Goal: Task Accomplishment & Management: Complete application form

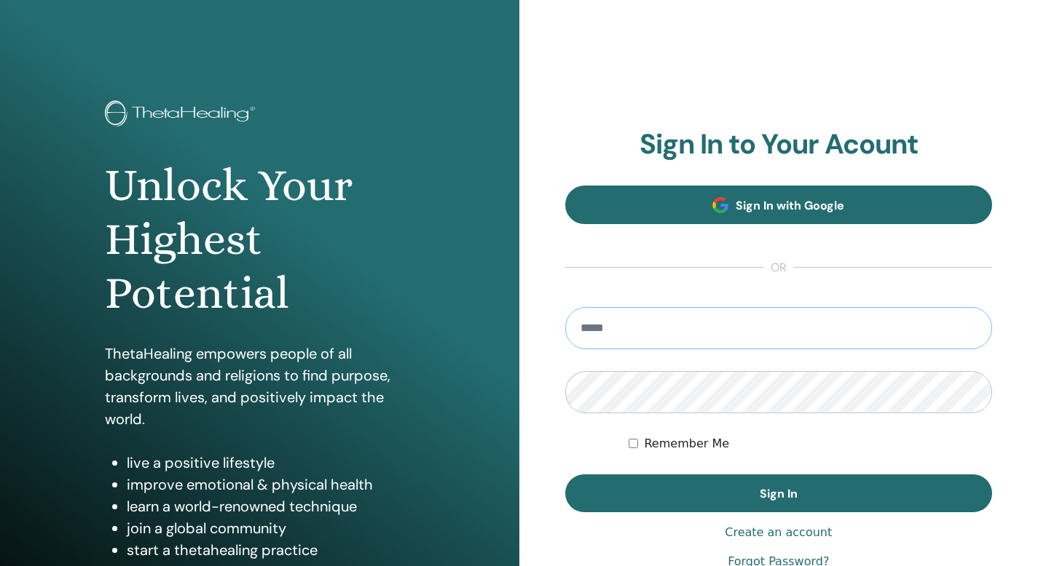
type input "**********"
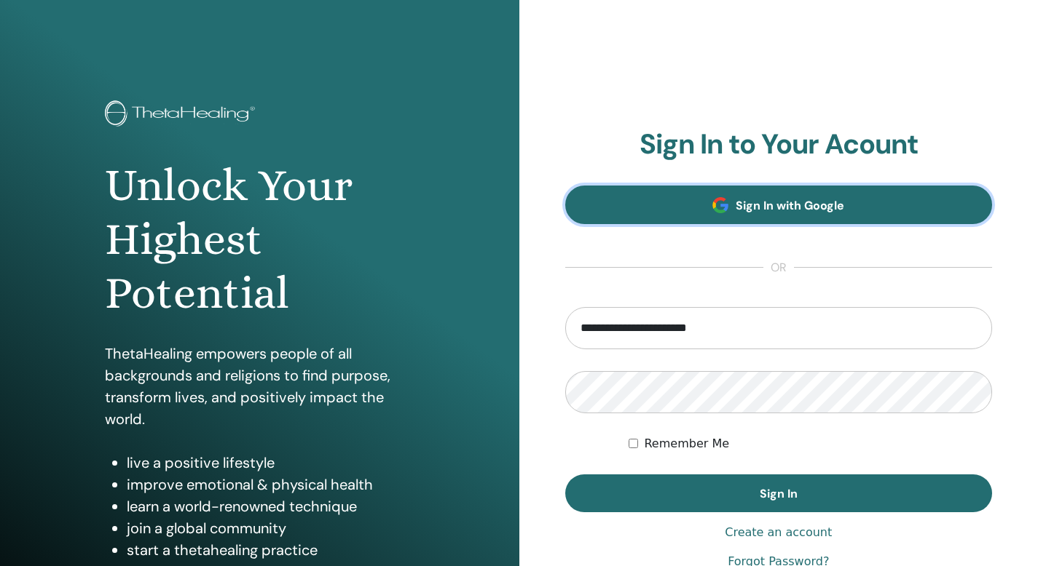
click at [845, 200] on link "Sign In with Google" at bounding box center [778, 205] width 427 height 39
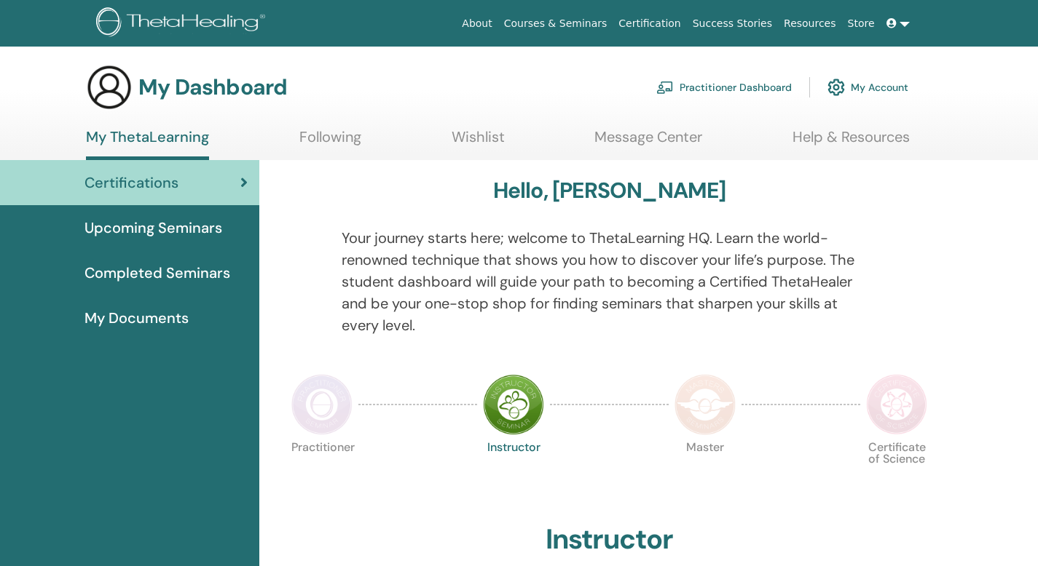
click at [883, 90] on link "My Account" at bounding box center [867, 87] width 81 height 32
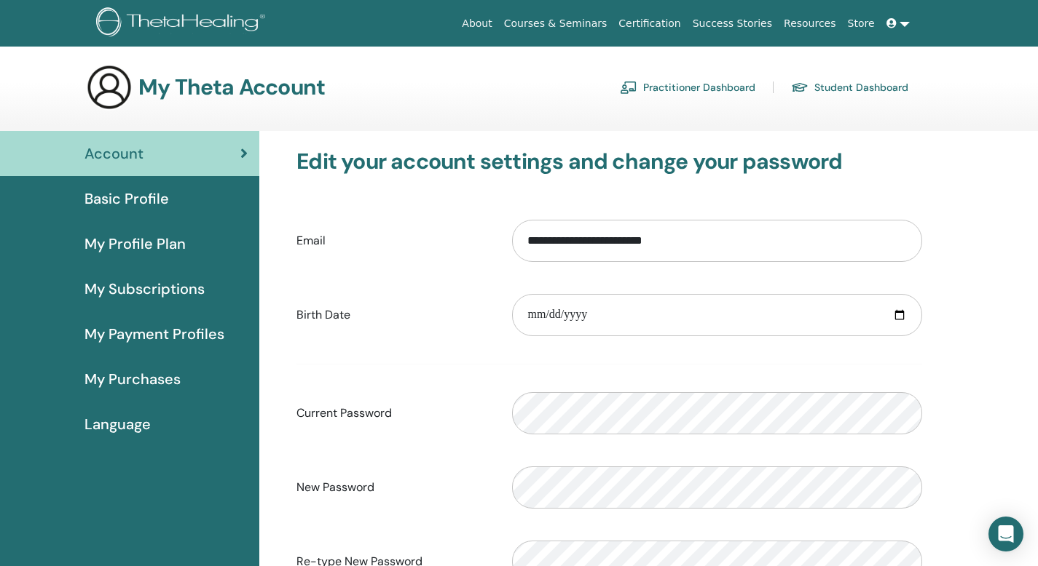
click at [908, 13] on link at bounding box center [897, 23] width 35 height 27
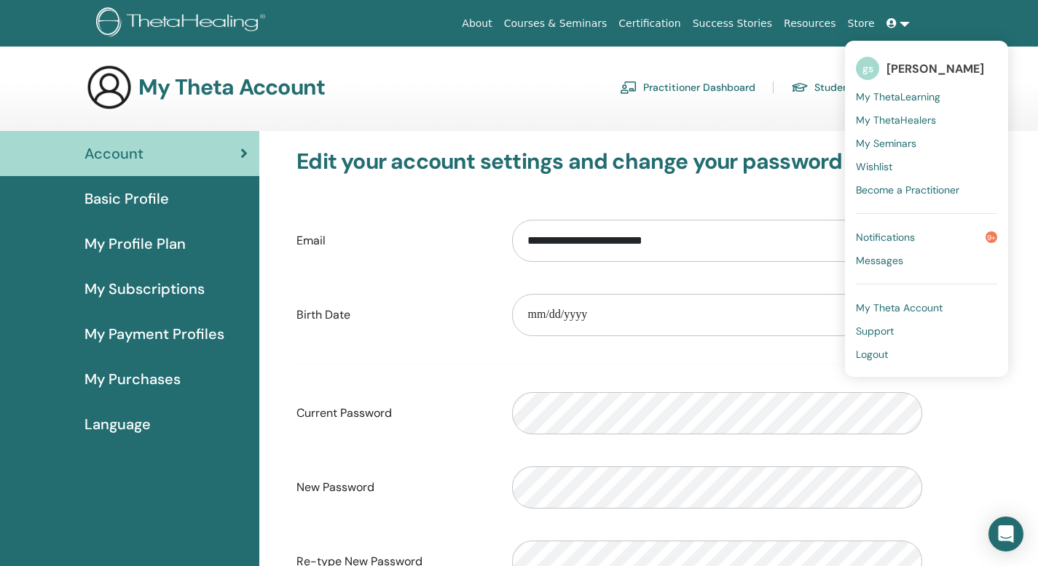
click at [876, 352] on span "Logout" at bounding box center [872, 354] width 32 height 13
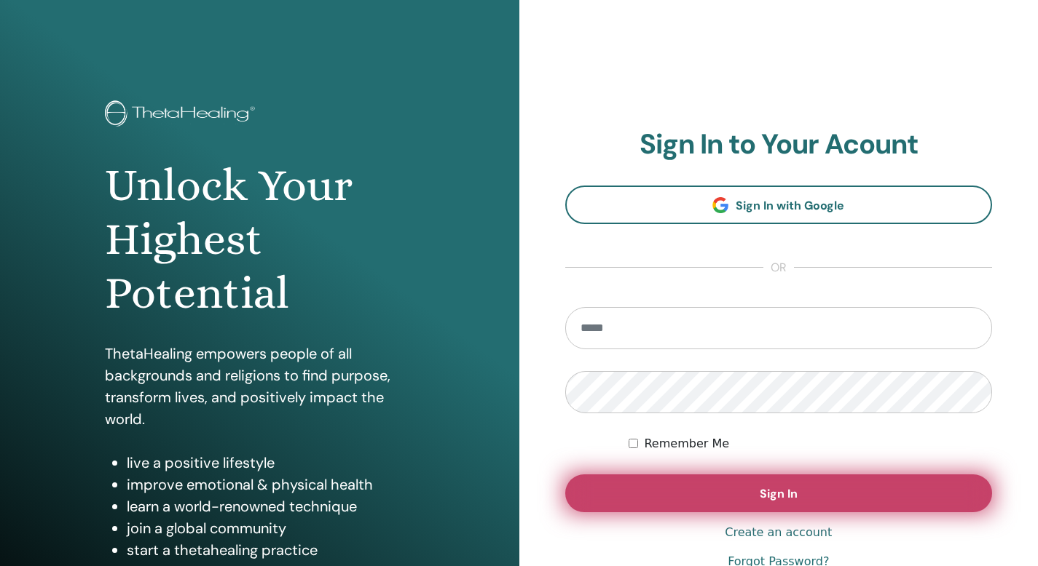
type input "**********"
click at [759, 491] on span "Sign In" at bounding box center [778, 493] width 38 height 15
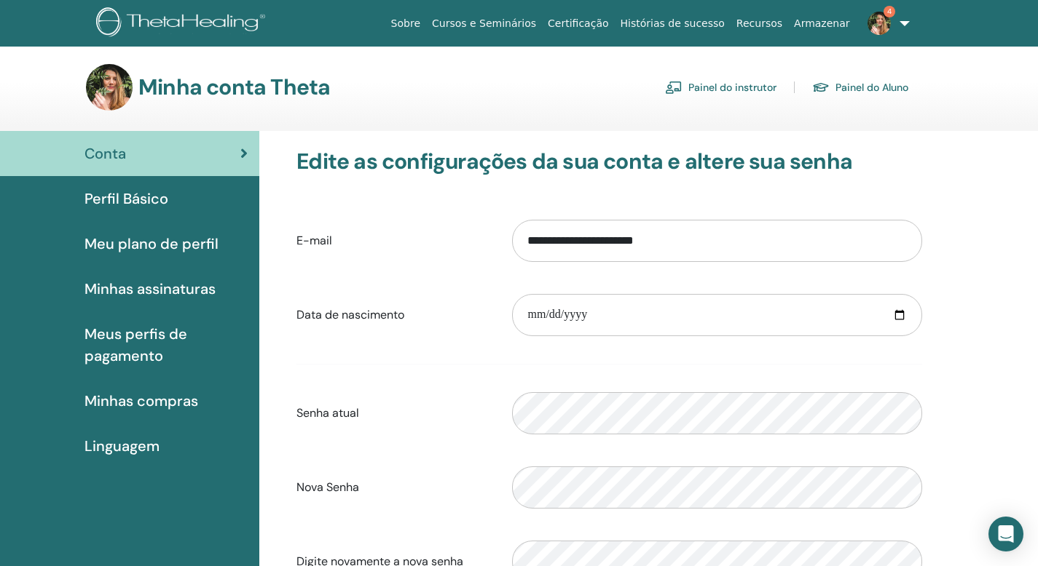
click at [716, 96] on link "Painel do instrutor" at bounding box center [720, 87] width 111 height 23
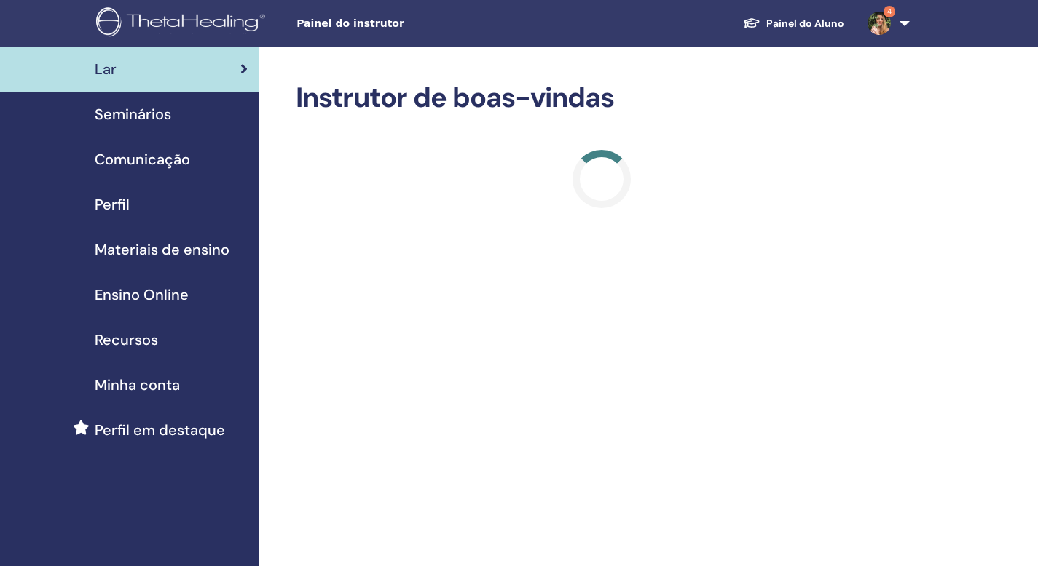
click at [157, 122] on span "Seminários" at bounding box center [133, 114] width 76 height 22
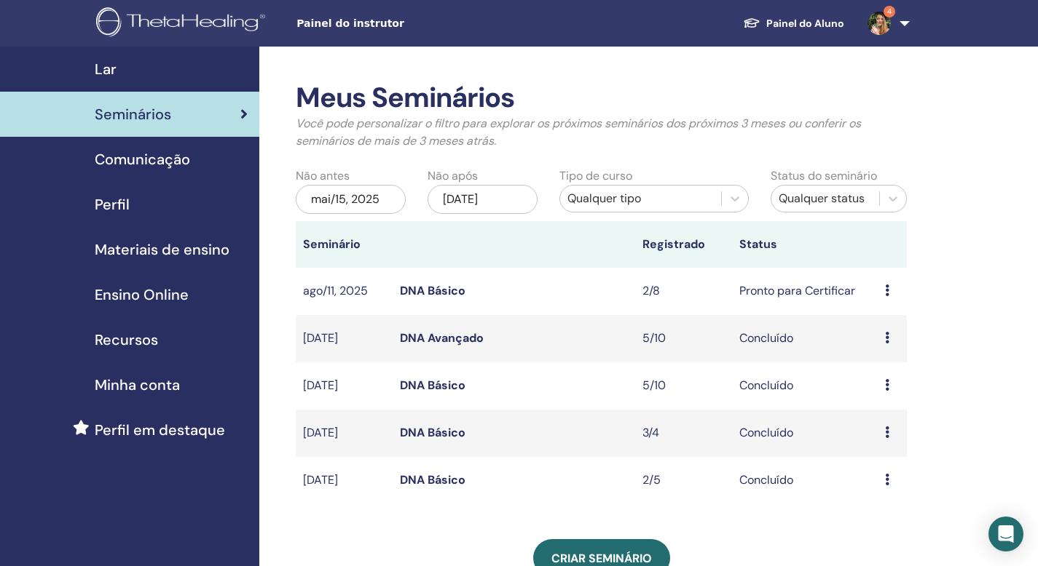
click at [886, 290] on icon at bounding box center [887, 291] width 4 height 12
click at [886, 345] on link "Participantes" at bounding box center [890, 345] width 71 height 15
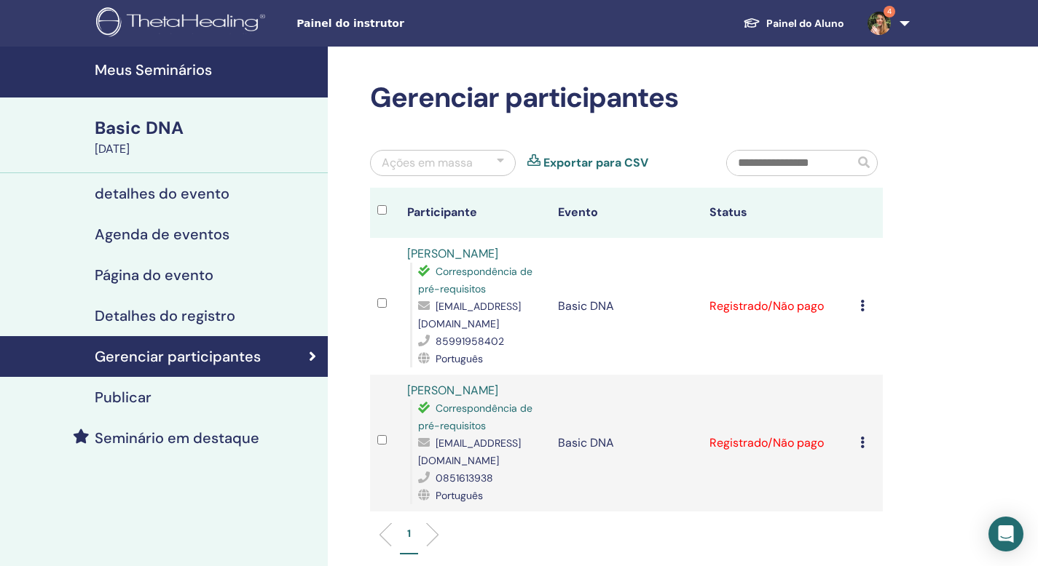
click at [866, 313] on div "Cancelar registro Não certifique-se automaticamente Marcar como pago Marcar com…" at bounding box center [867, 306] width 15 height 17
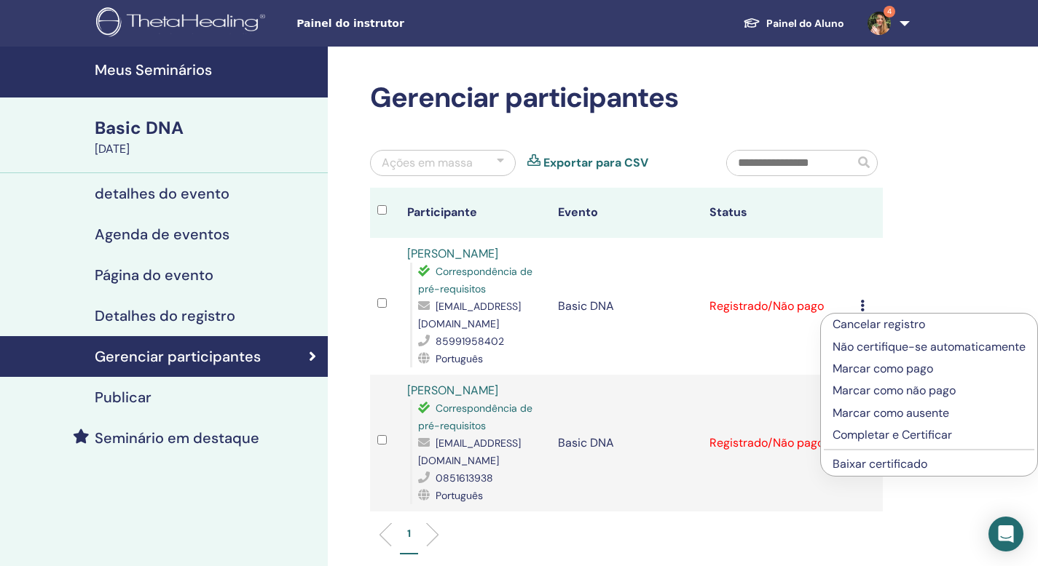
click at [882, 378] on p "Marcar como pago" at bounding box center [928, 368] width 193 height 17
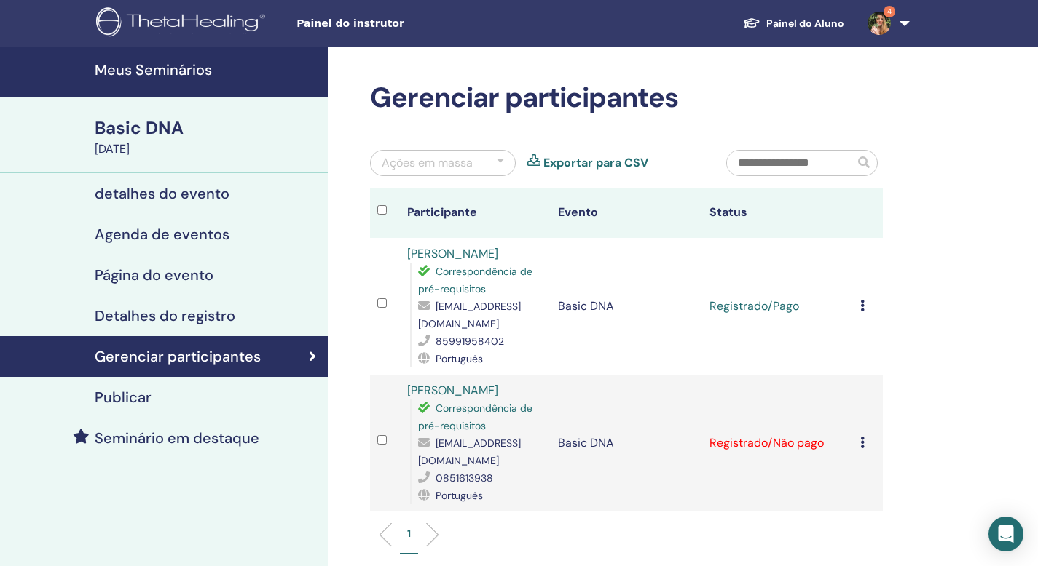
click at [864, 312] on icon at bounding box center [862, 306] width 4 height 12
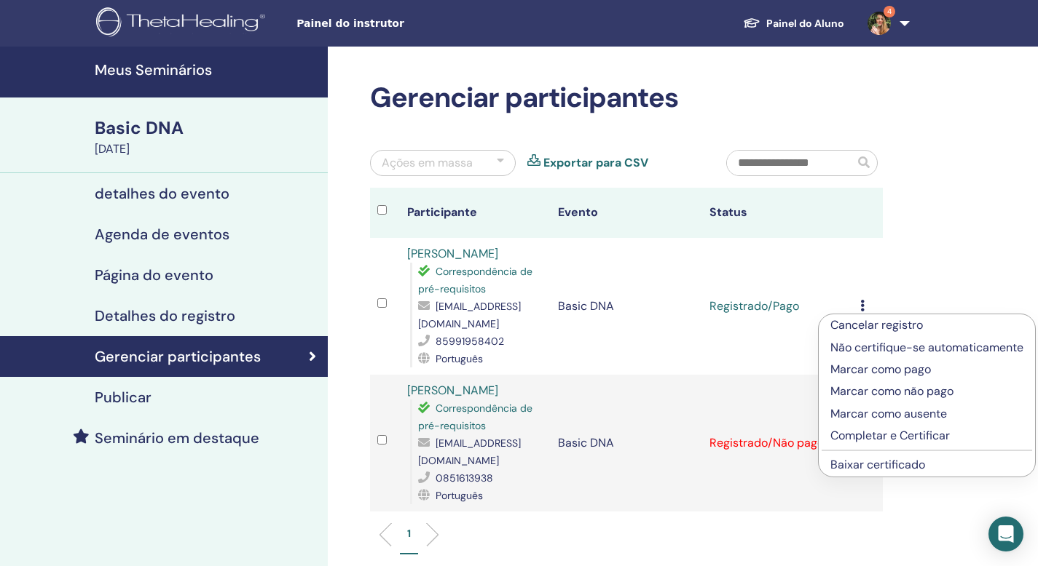
click at [885, 465] on link "Baixar certificado" at bounding box center [877, 464] width 95 height 15
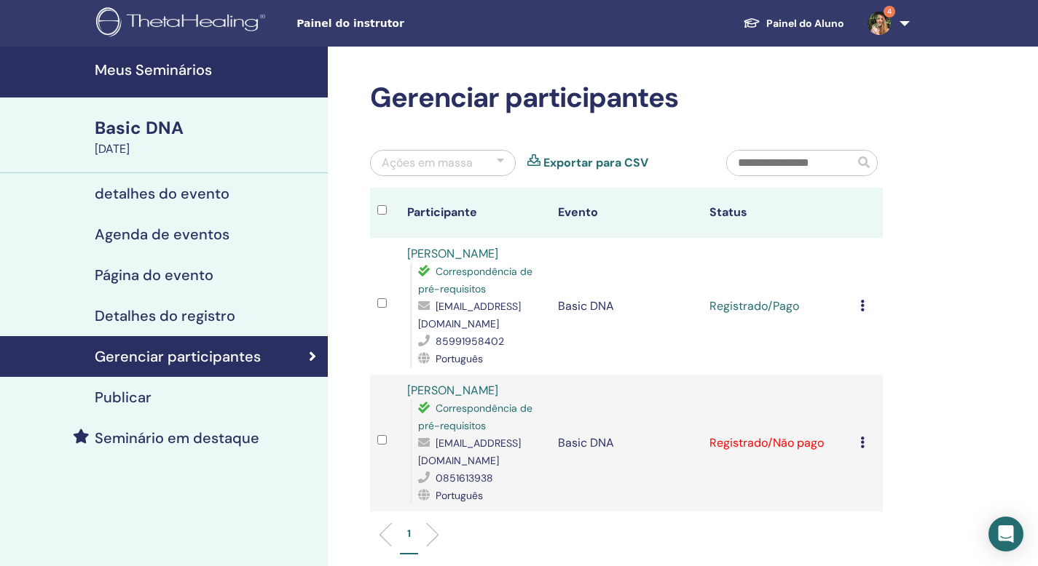
click at [864, 452] on div "Cancelar registro Não certifique-se automaticamente Marcar como pago Marcar com…" at bounding box center [867, 443] width 15 height 17
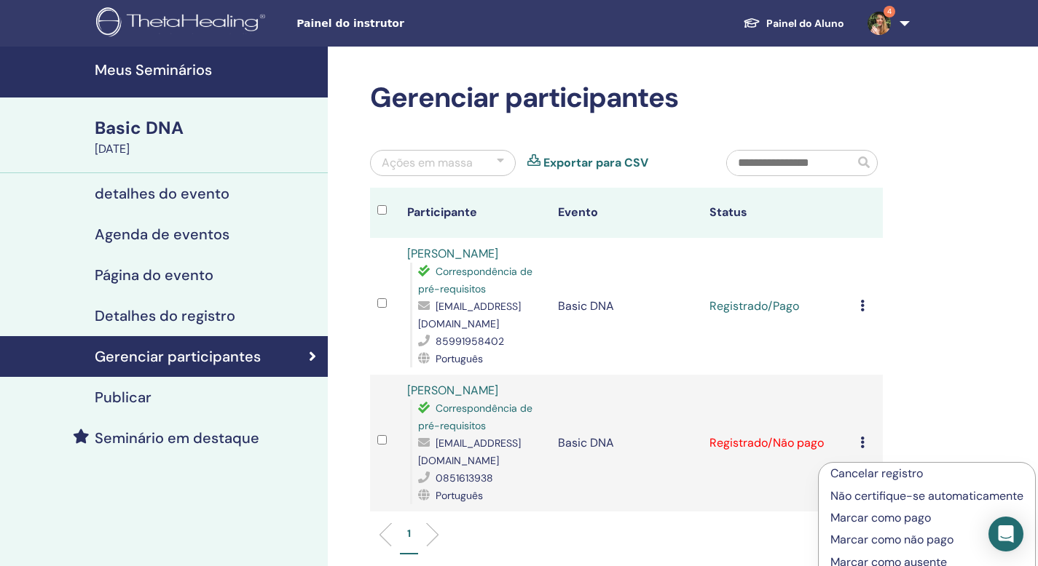
click at [888, 522] on p "Marcar como pago" at bounding box center [926, 518] width 193 height 17
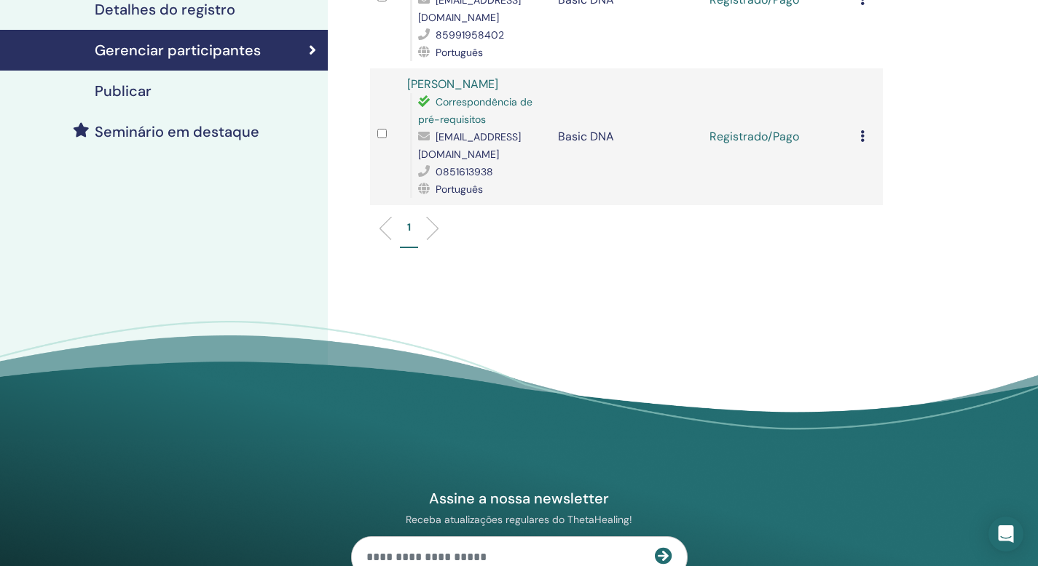
scroll to position [332, 0]
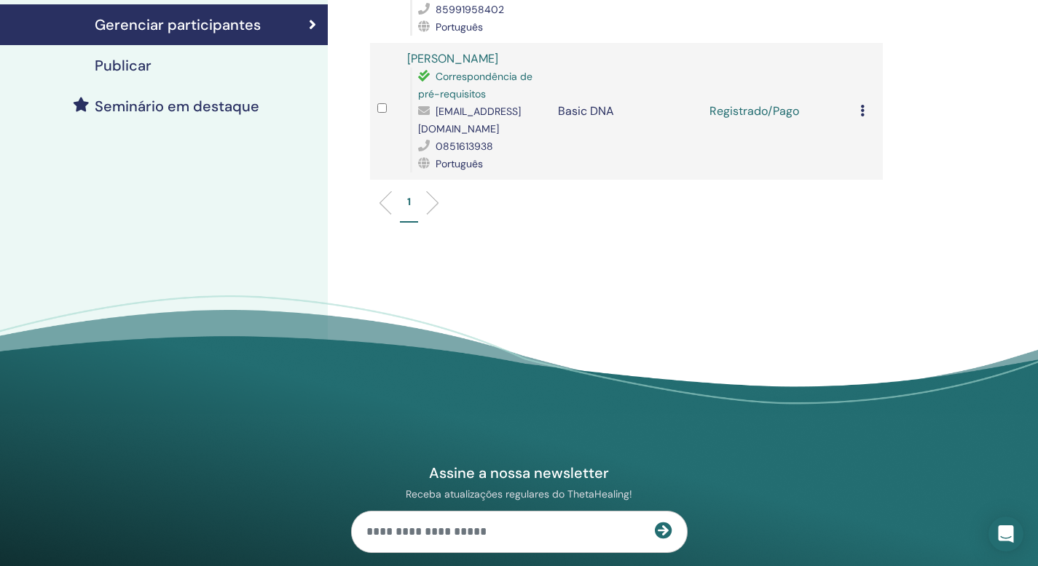
click at [863, 117] on icon at bounding box center [862, 111] width 4 height 12
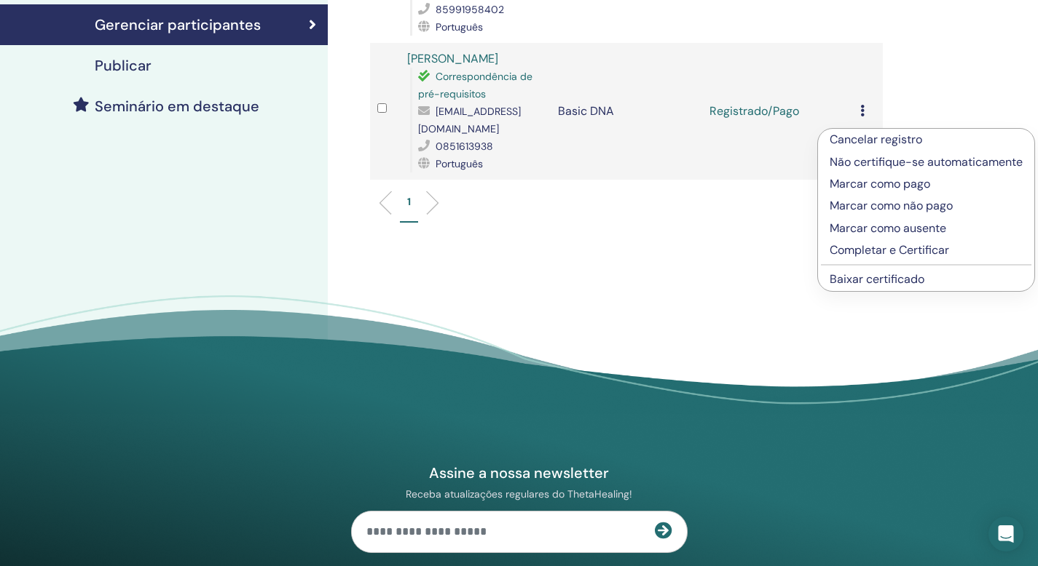
click at [881, 256] on p "Completar e Certificar" at bounding box center [925, 250] width 193 height 17
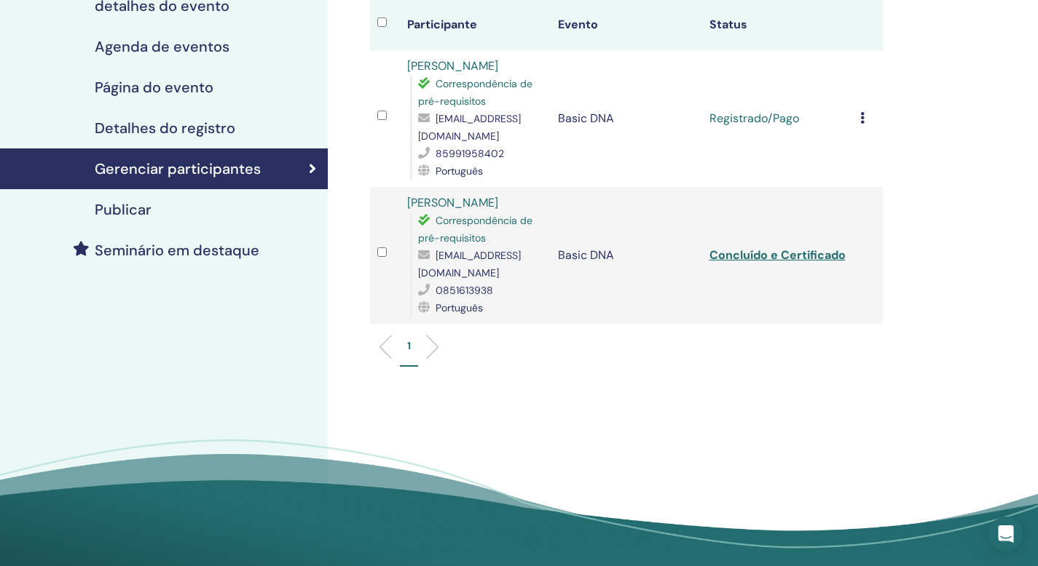
scroll to position [167, 0]
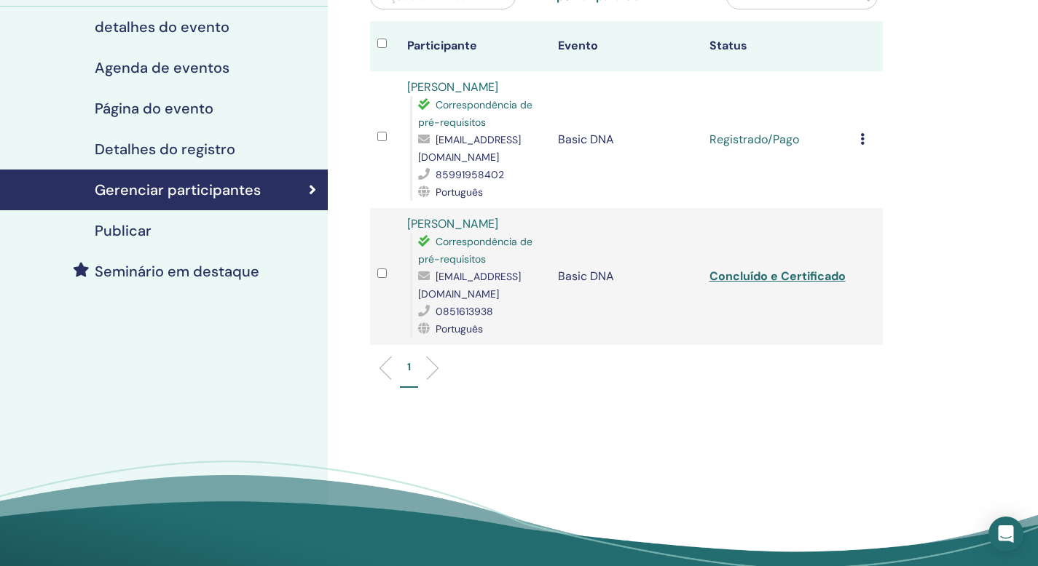
click at [865, 149] on div "Cancelar registro Não certifique-se automaticamente Marcar como pago Marcar com…" at bounding box center [867, 139] width 15 height 17
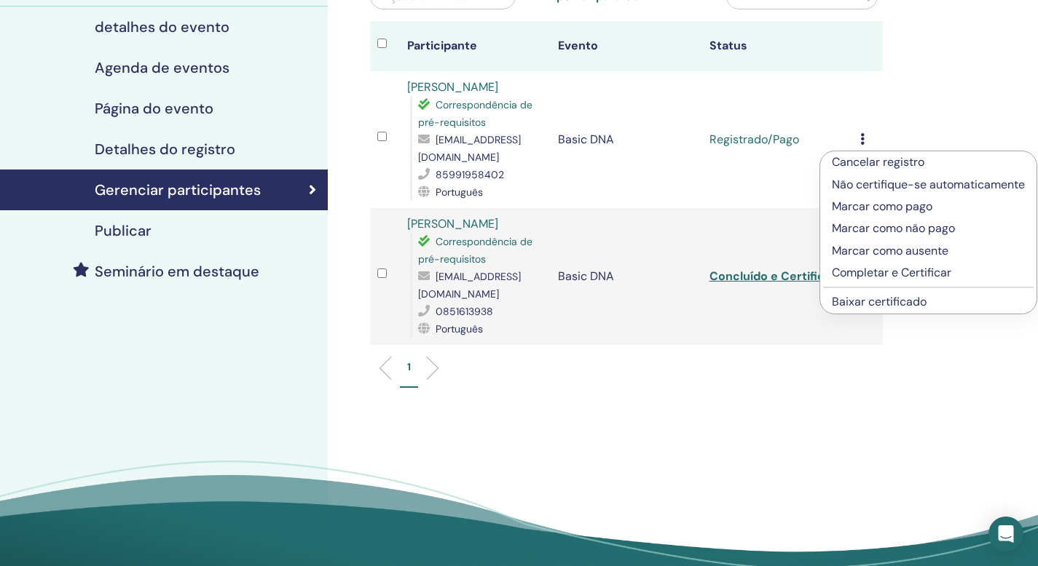
click at [682, 168] on td "Basic DNA" at bounding box center [625, 139] width 151 height 137
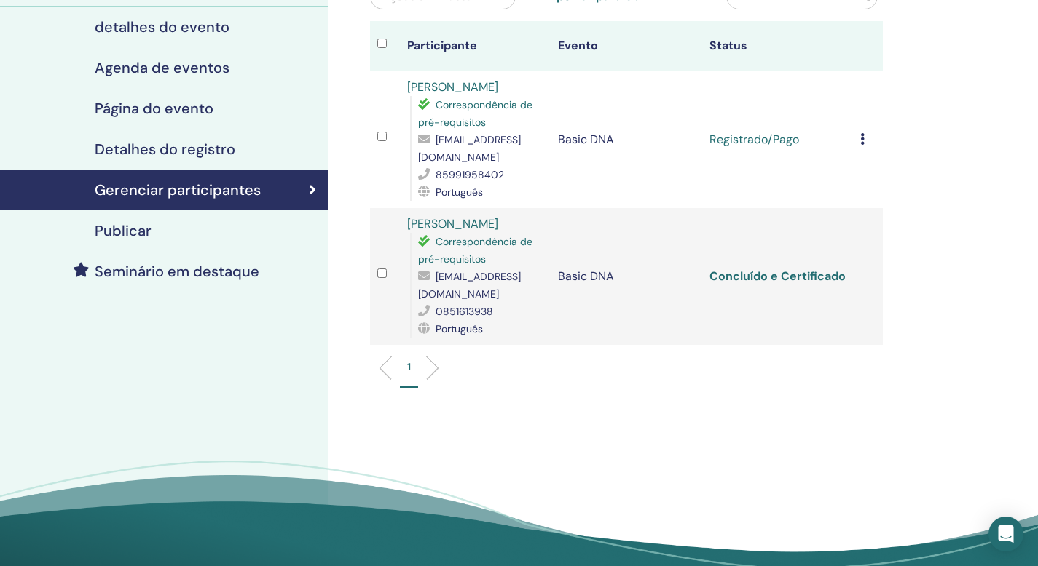
click at [775, 284] on link "Concluído e Certificado" at bounding box center [777, 276] width 136 height 15
click at [864, 149] on div "Cancelar registro Não certifique-se automaticamente Marcar como pago Marcar com…" at bounding box center [867, 139] width 15 height 17
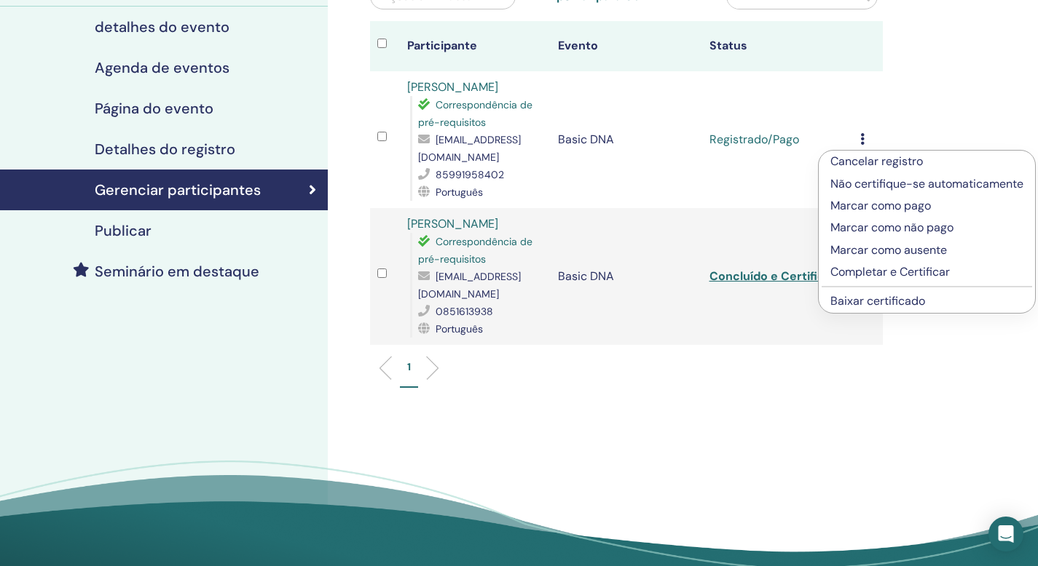
click at [775, 193] on td "Registrado/Pago" at bounding box center [777, 139] width 151 height 137
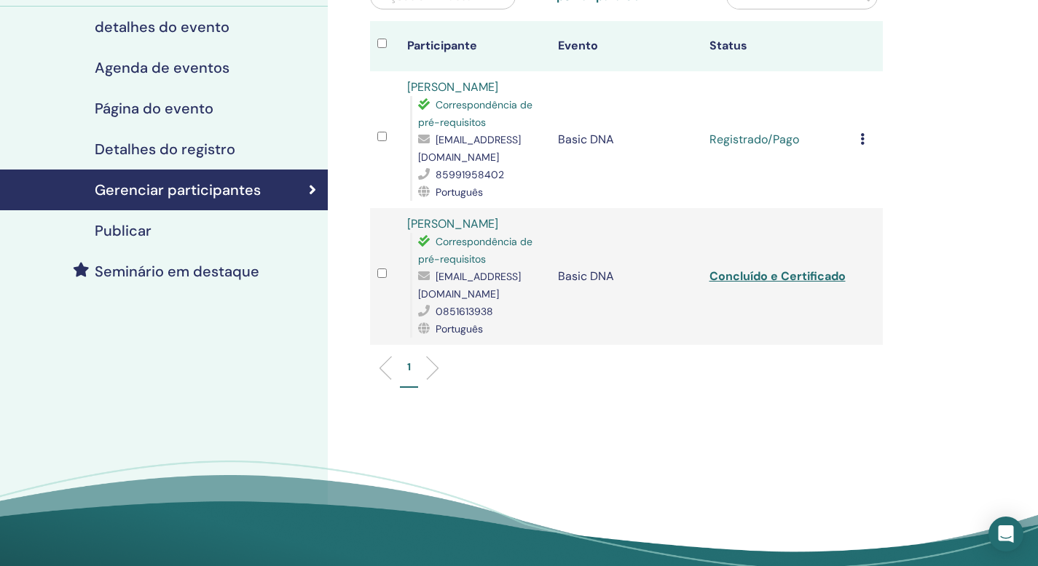
click at [863, 145] on icon at bounding box center [862, 139] width 4 height 12
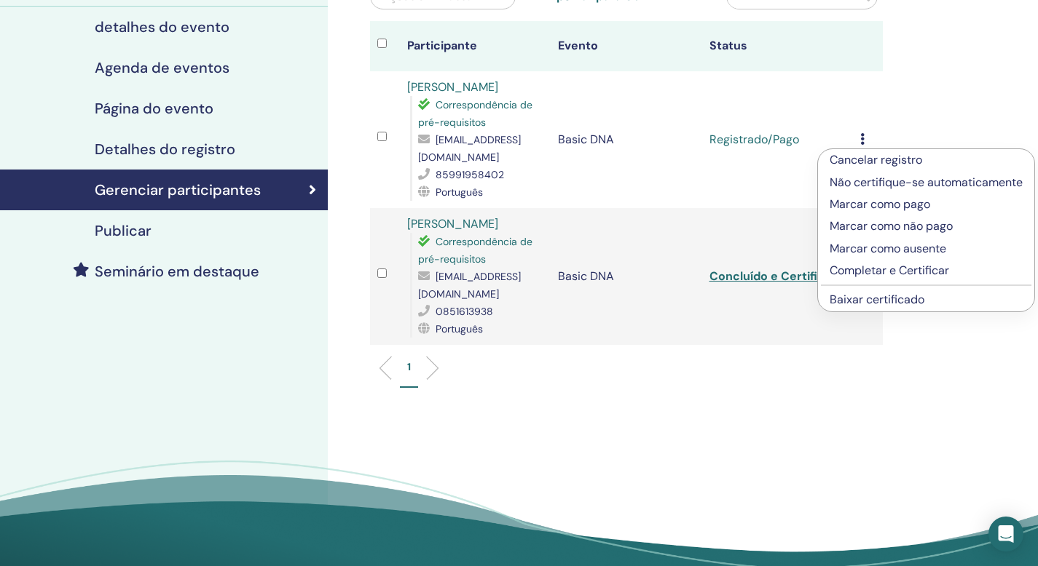
click at [899, 327] on div "Gerenciar participantes Ações em massa Exportar para CSV Participante Evento St…" at bounding box center [674, 243] width 692 height 727
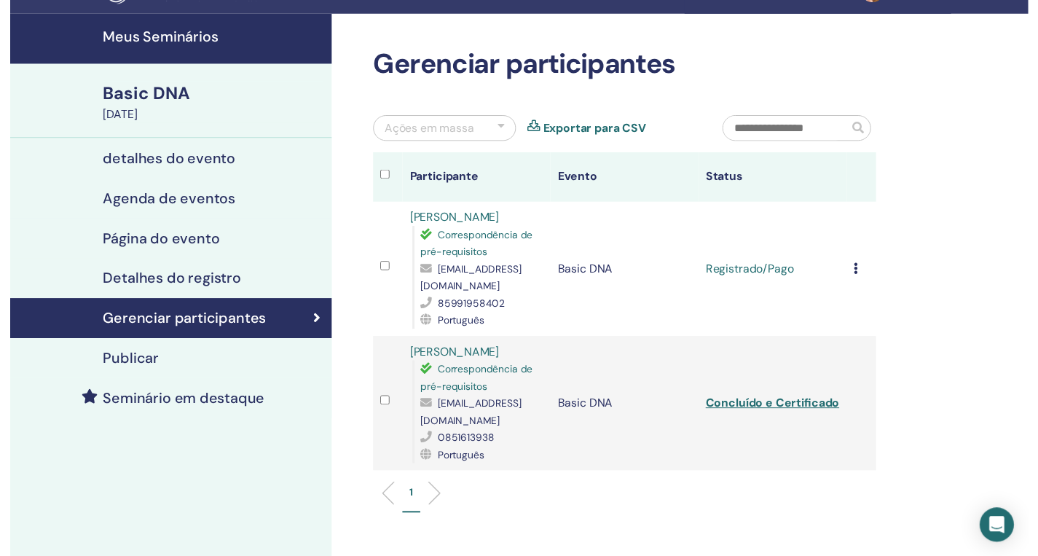
scroll to position [31, 0]
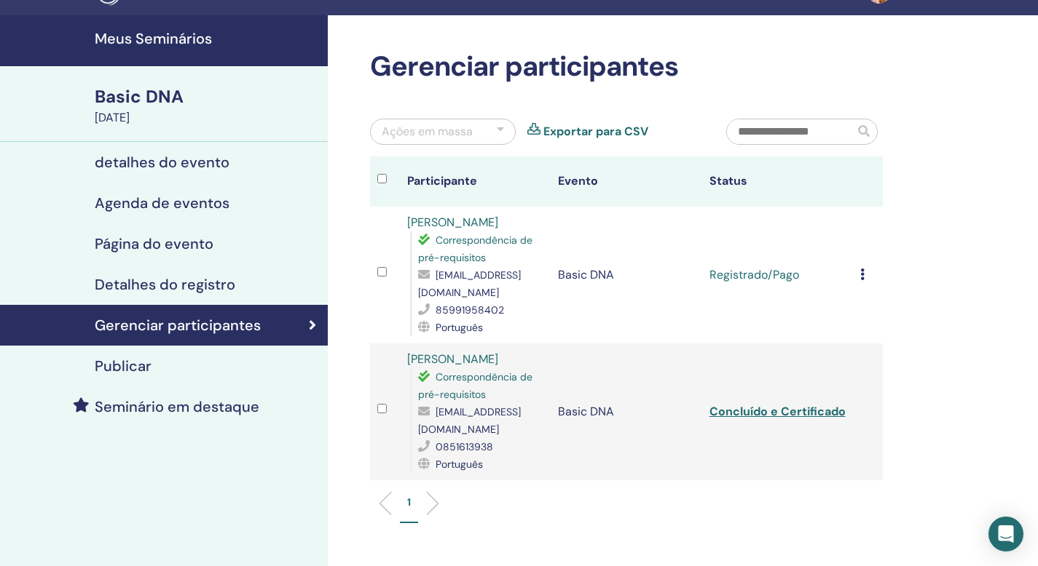
click at [179, 167] on h4 "detalhes do evento" at bounding box center [162, 162] width 135 height 17
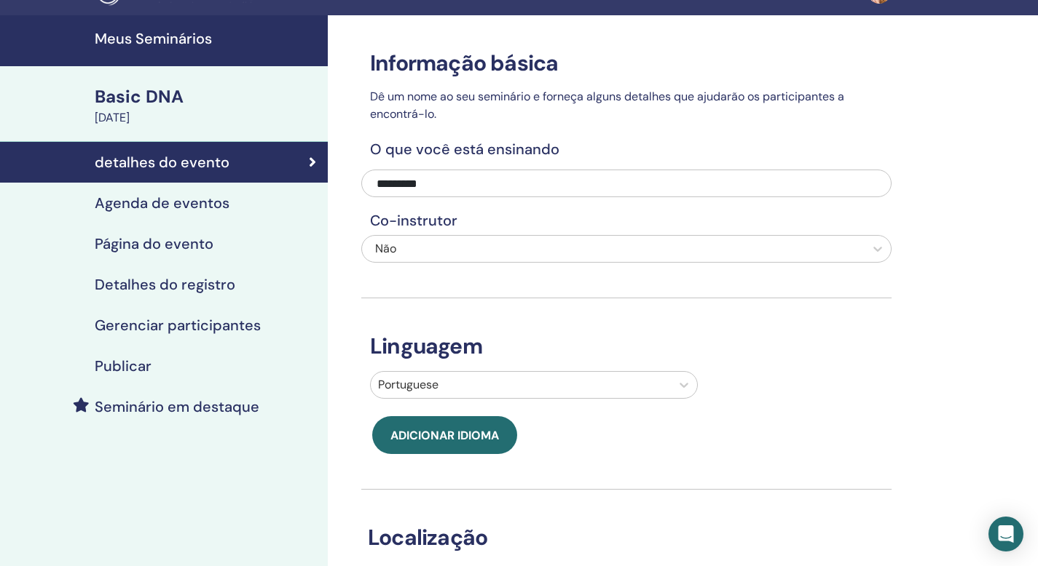
click at [189, 206] on h4 "Agenda de eventos" at bounding box center [162, 202] width 135 height 17
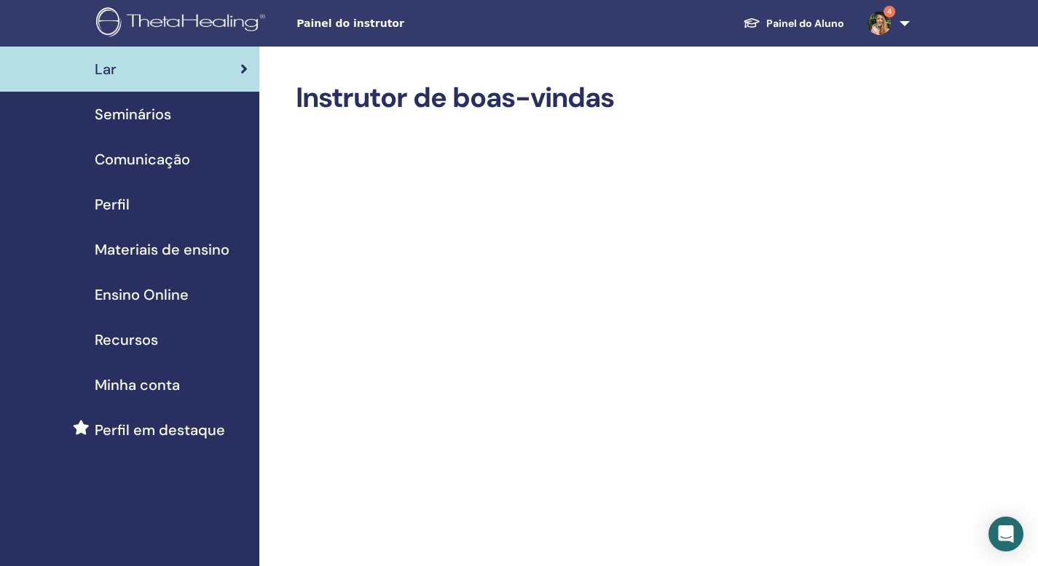
click at [176, 115] on div "Seminários" at bounding box center [130, 114] width 236 height 22
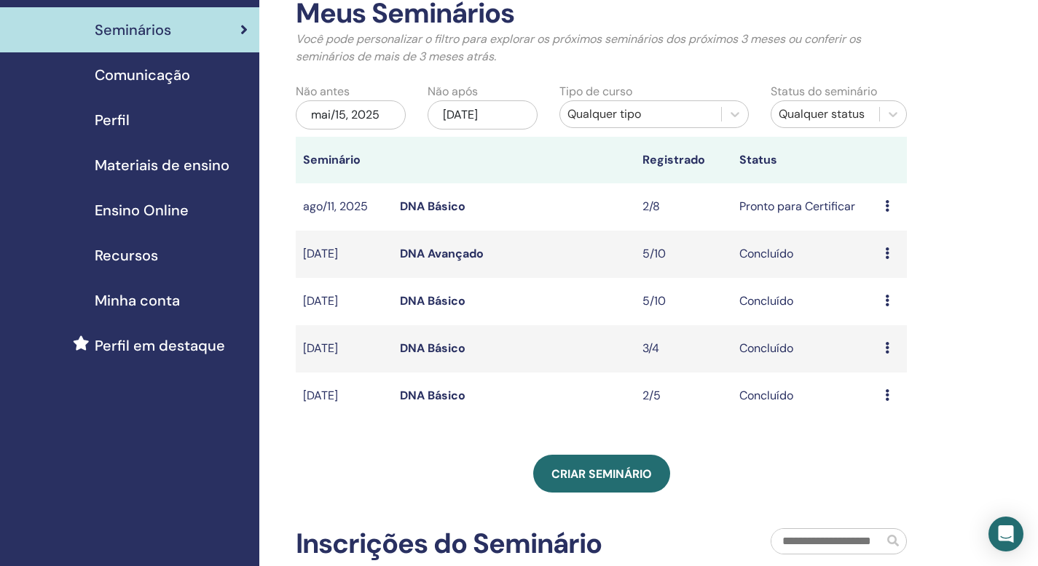
scroll to position [100, 0]
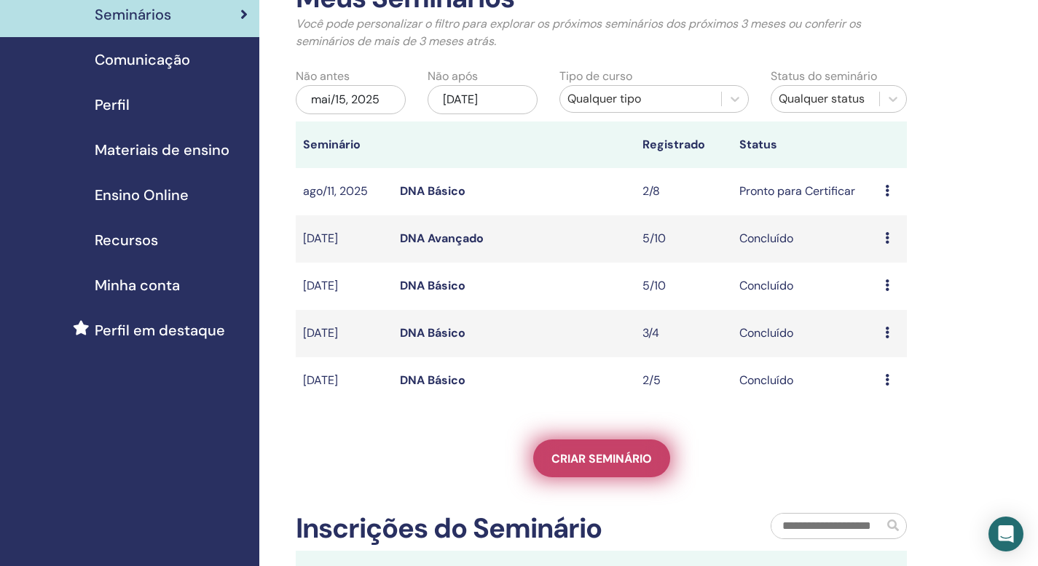
click at [617, 464] on span "Criar seminário" at bounding box center [601, 458] width 100 height 15
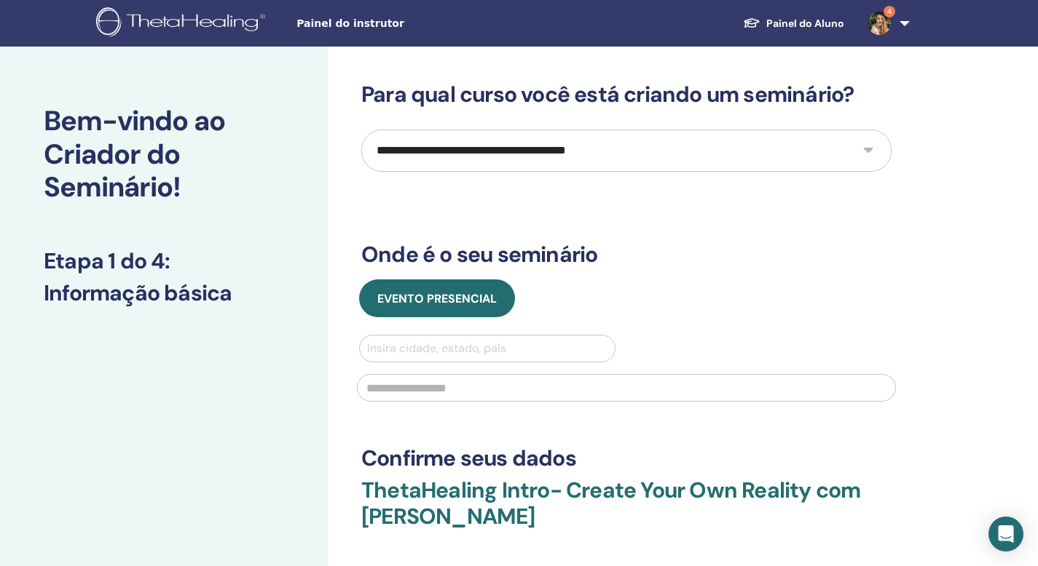
click at [526, 141] on select "**********" at bounding box center [626, 151] width 530 height 42
select select "*"
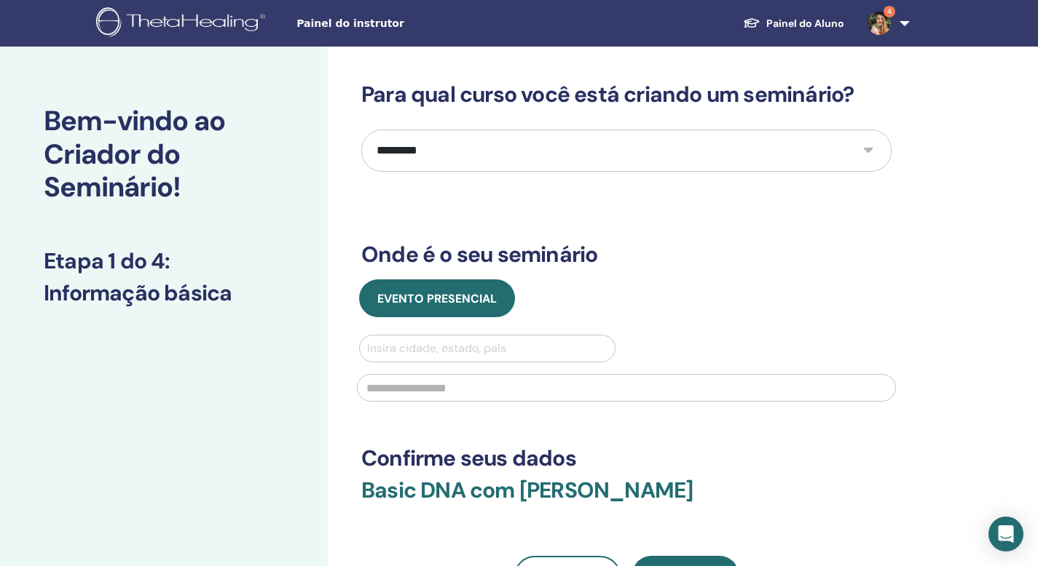
click at [458, 348] on div at bounding box center [487, 349] width 240 height 20
type input "**********"
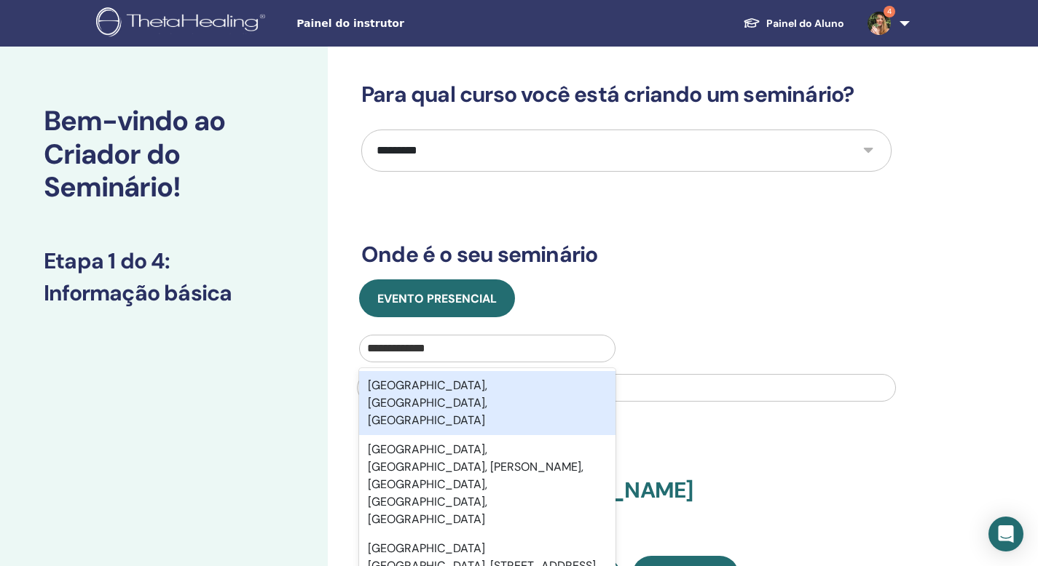
click at [441, 390] on div "Novo Hamburgo, Rio Grande do Sul, BRA" at bounding box center [487, 403] width 256 height 64
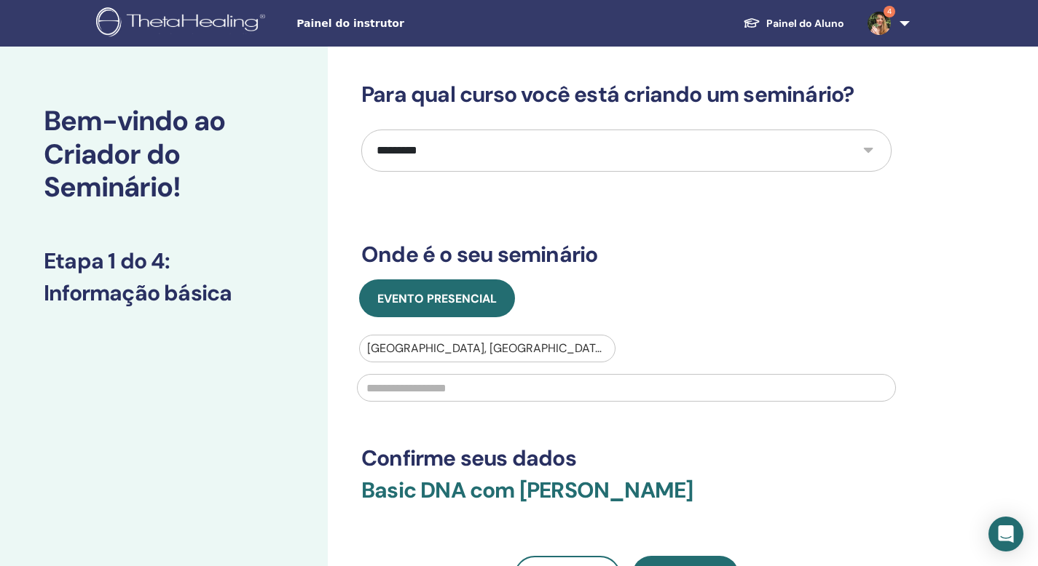
click at [441, 390] on input "text" at bounding box center [626, 388] width 539 height 28
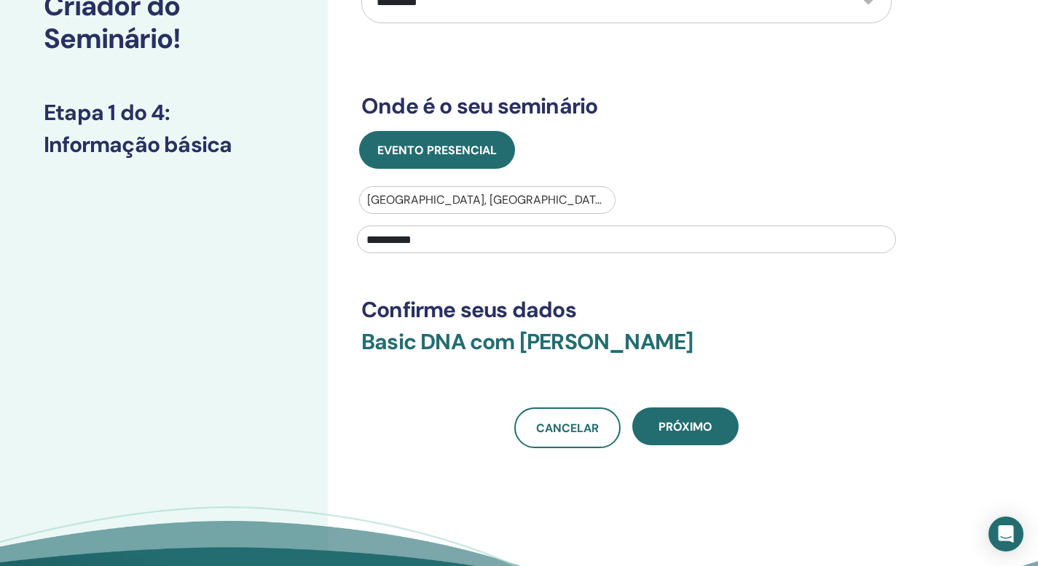
scroll to position [160, 0]
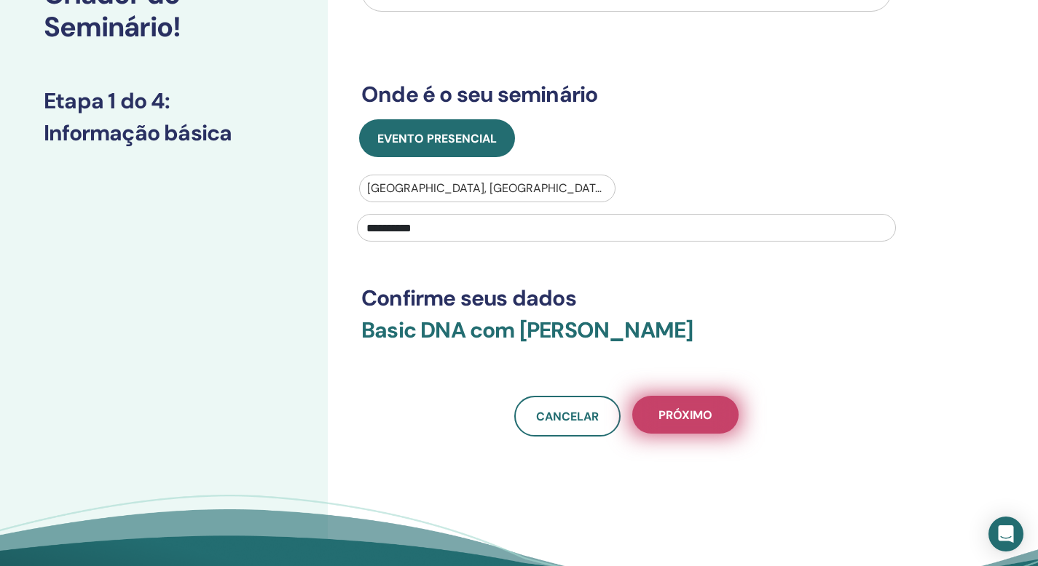
type input "**********"
click at [709, 411] on span "Próximo" at bounding box center [685, 415] width 54 height 15
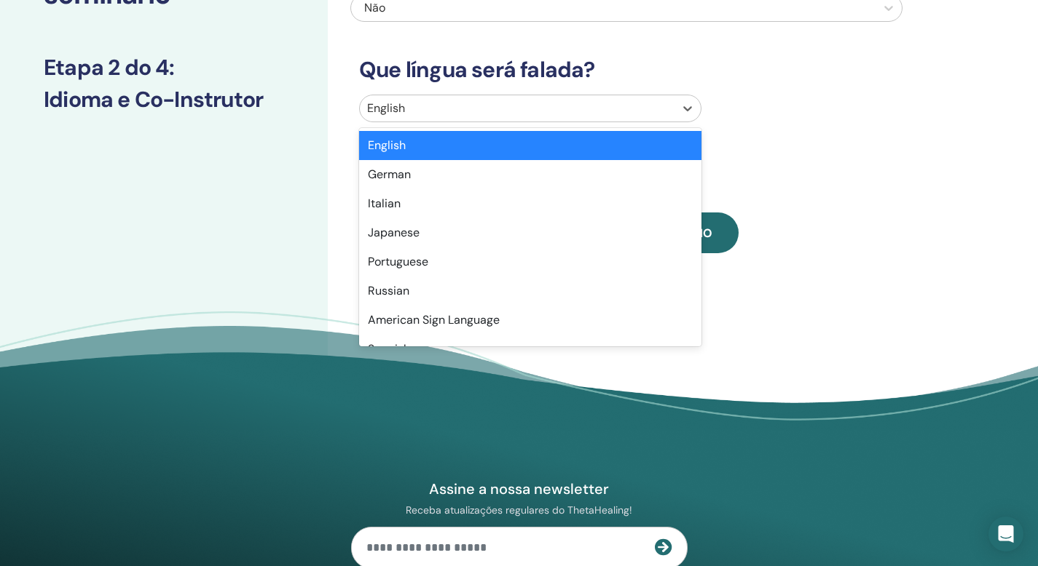
click at [523, 108] on div at bounding box center [517, 108] width 300 height 20
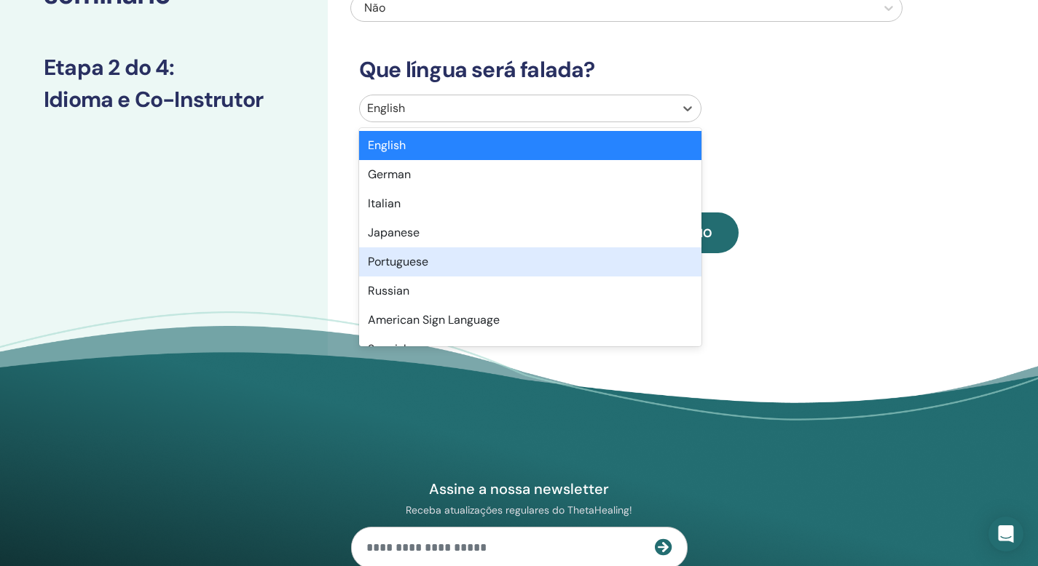
click at [452, 256] on div "Portuguese" at bounding box center [530, 262] width 342 height 29
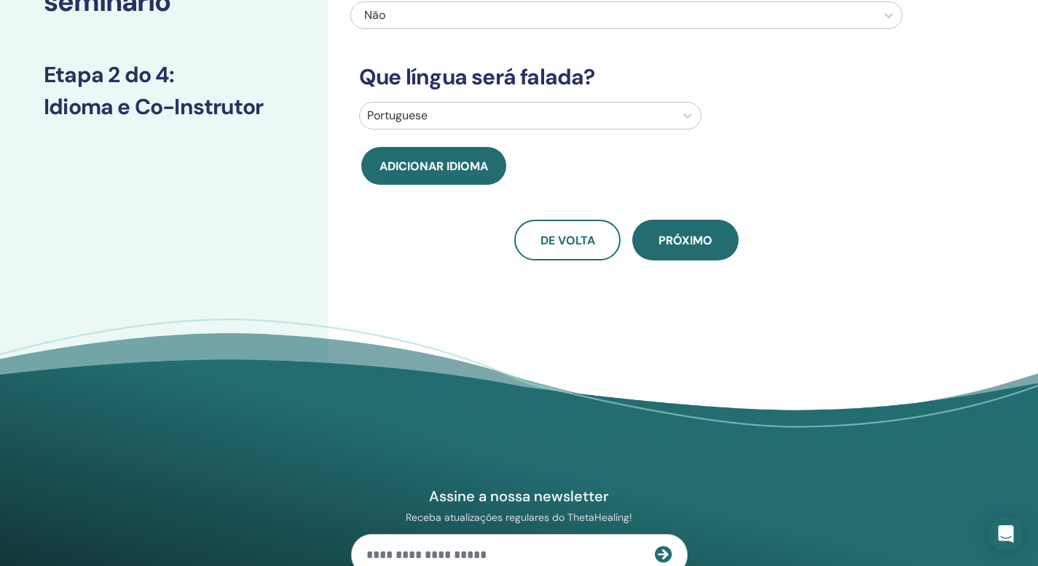
scroll to position [0, 0]
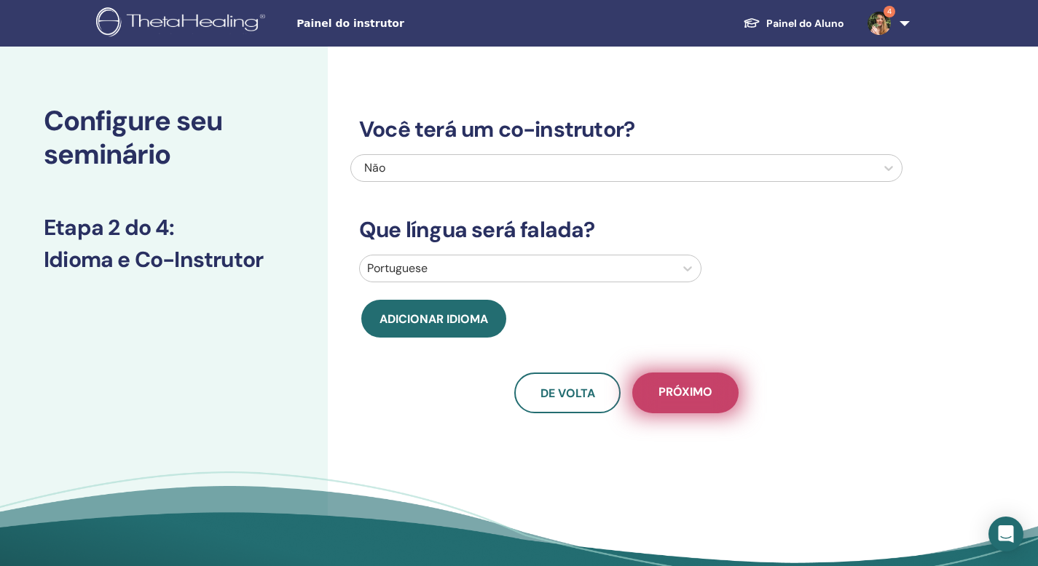
click at [702, 401] on span "Próximo" at bounding box center [685, 393] width 54 height 18
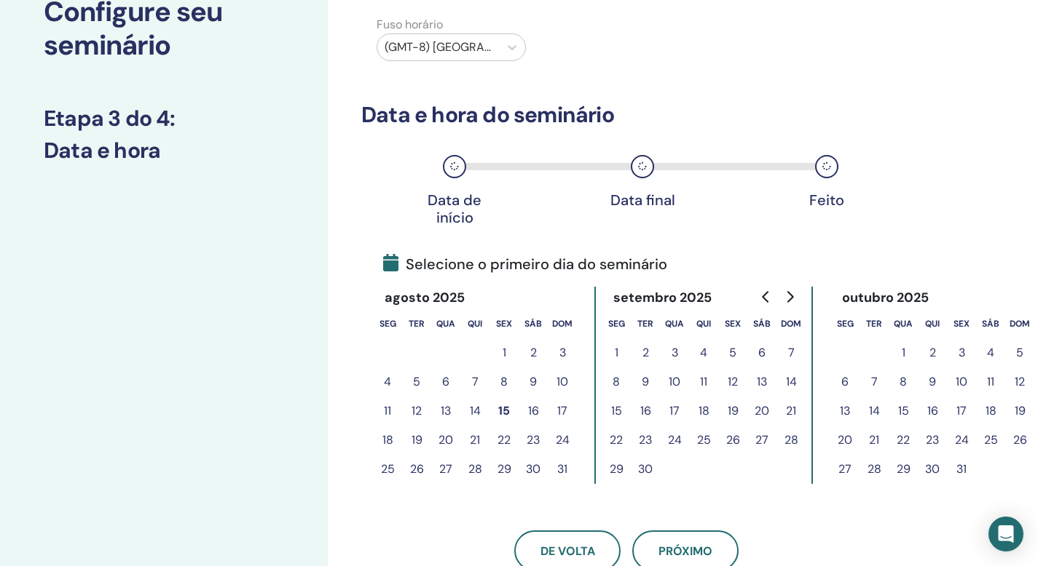
scroll to position [111, 0]
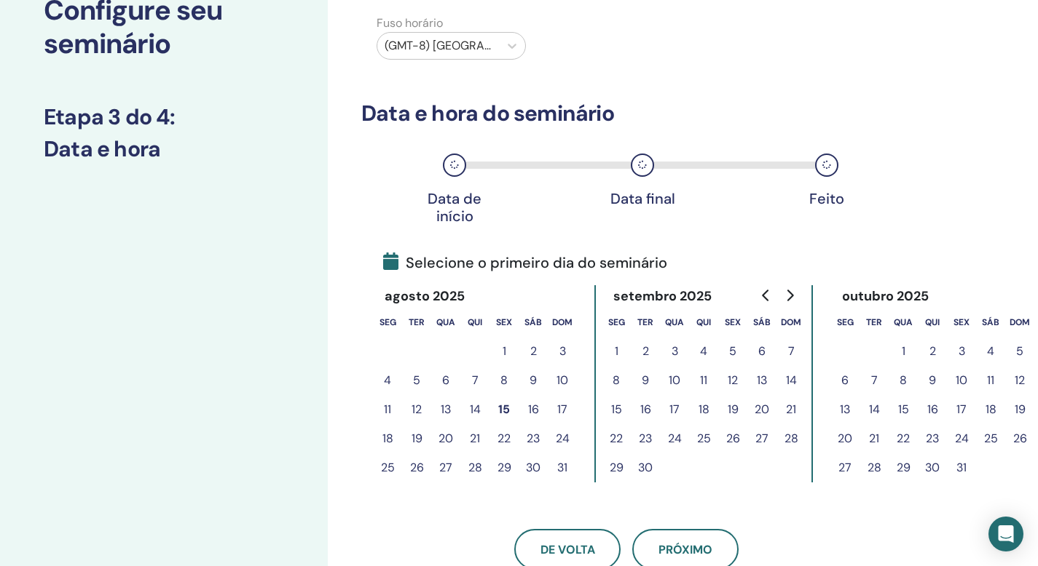
click at [392, 442] on button "18" at bounding box center [387, 438] width 29 height 29
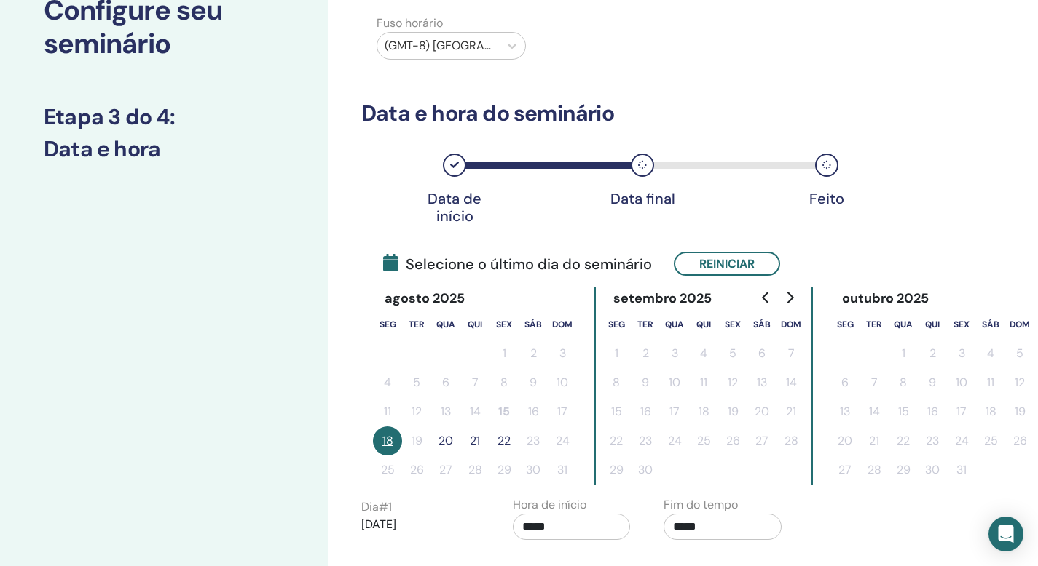
click at [449, 442] on button "20" at bounding box center [445, 441] width 29 height 29
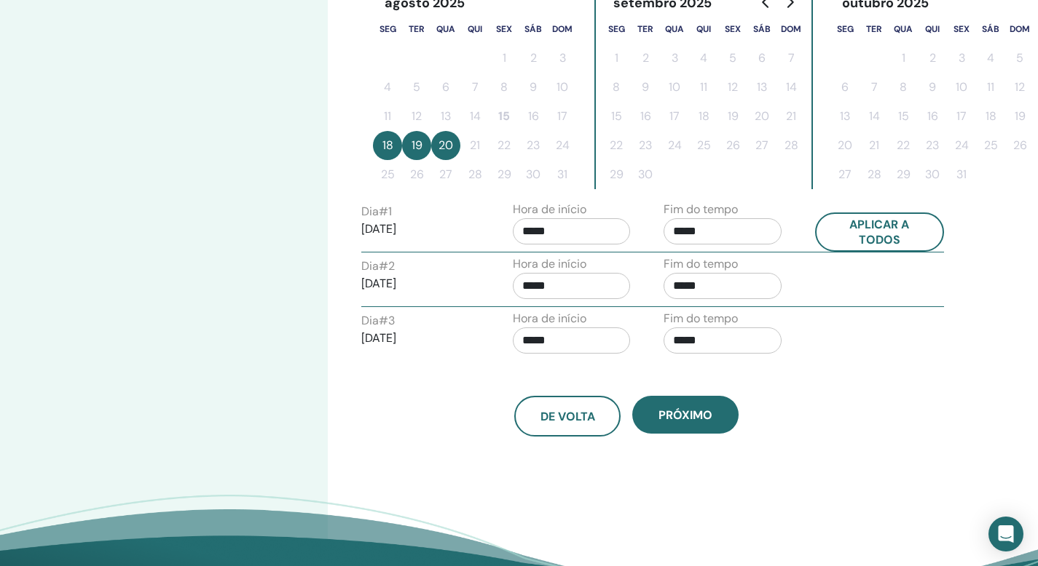
scroll to position [402, 0]
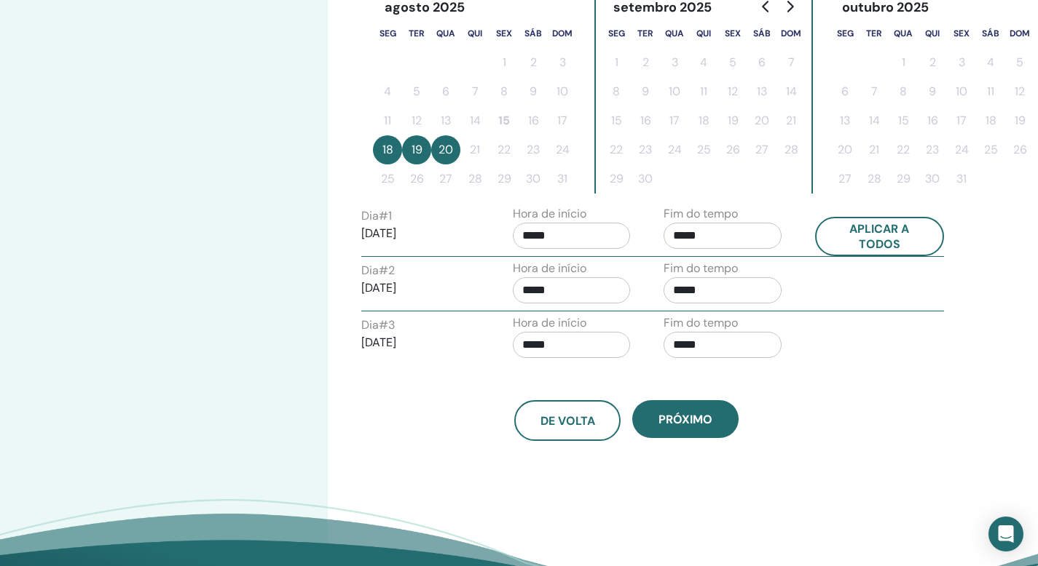
click at [742, 229] on input "*****" at bounding box center [722, 236] width 118 height 26
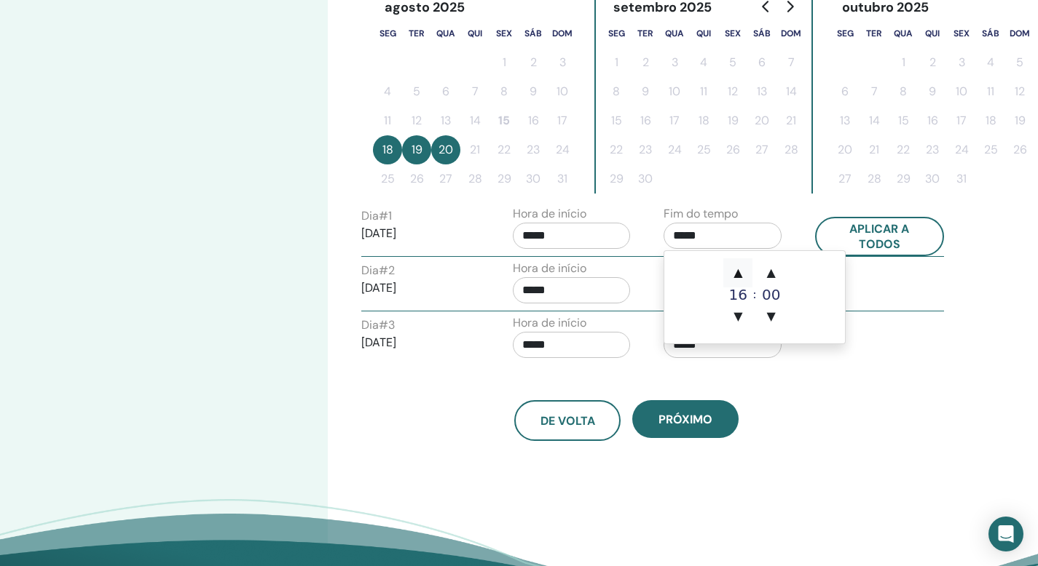
click at [742, 272] on span "▲" at bounding box center [737, 272] width 29 height 29
type input "*****"
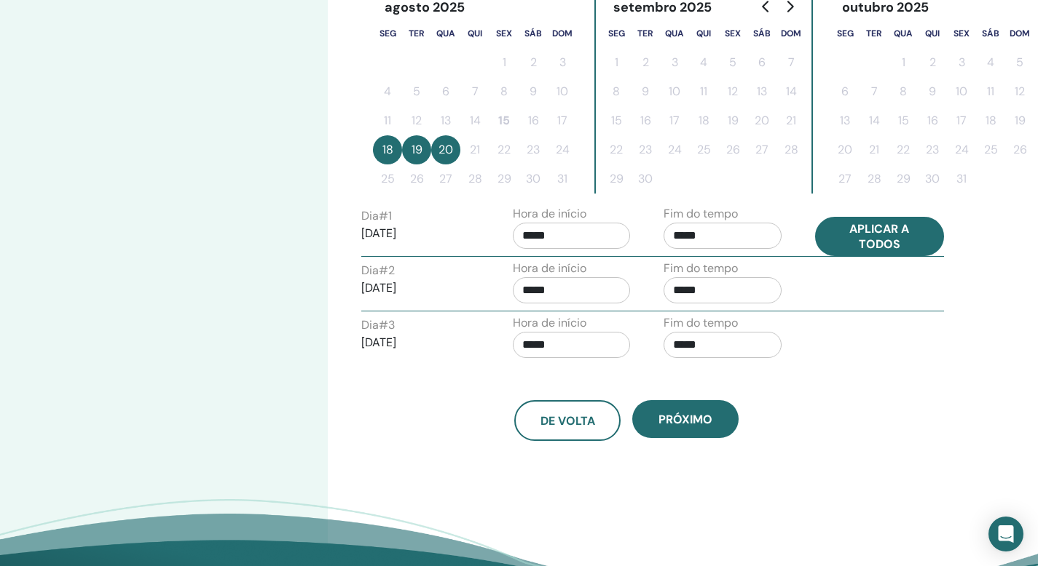
click at [910, 222] on button "Aplicar a todos" at bounding box center [880, 236] width 130 height 39
type input "*****"
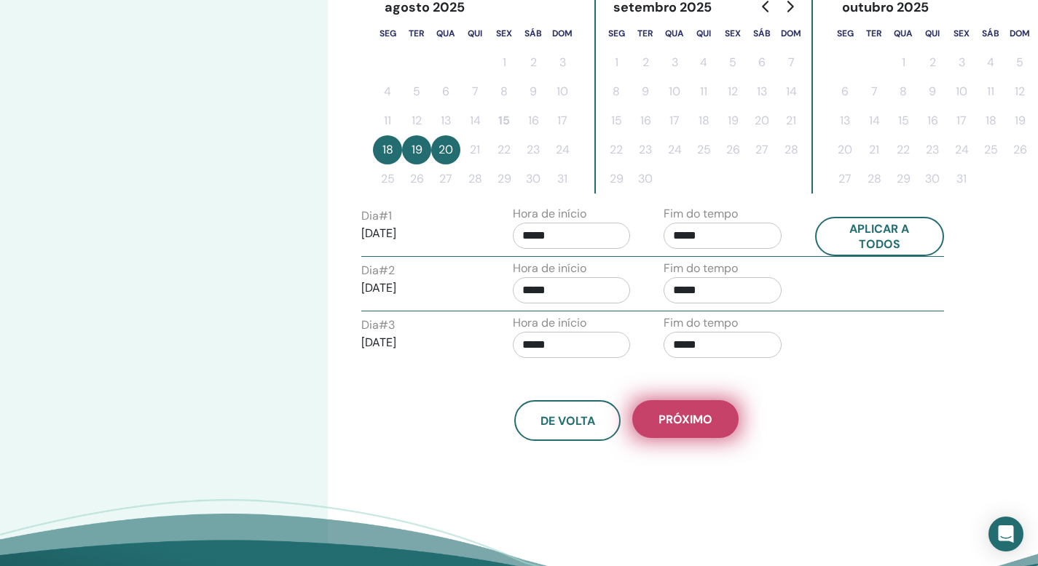
click at [698, 408] on button "Próximo" at bounding box center [685, 419] width 106 height 38
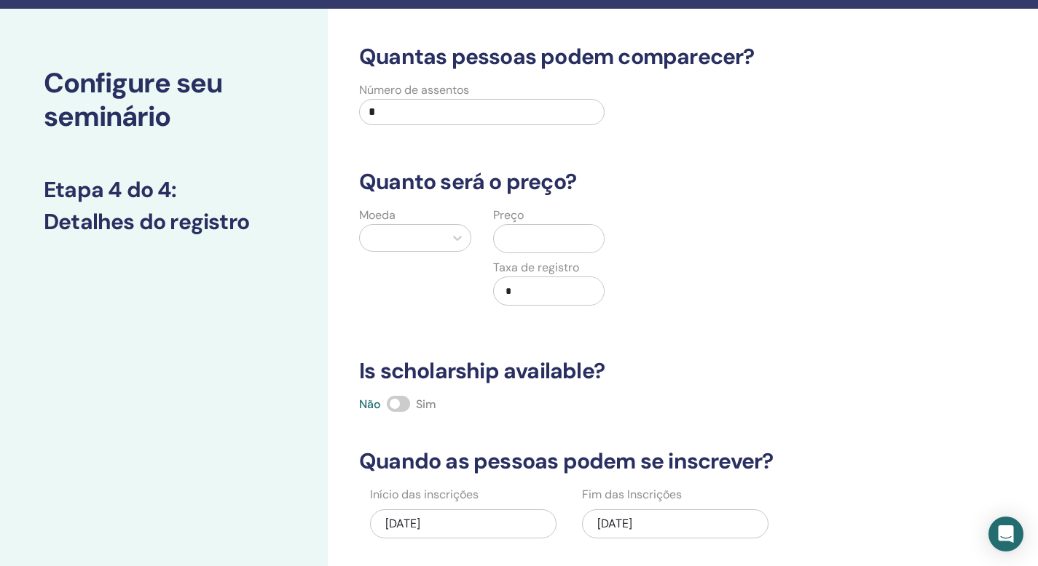
scroll to position [0, 0]
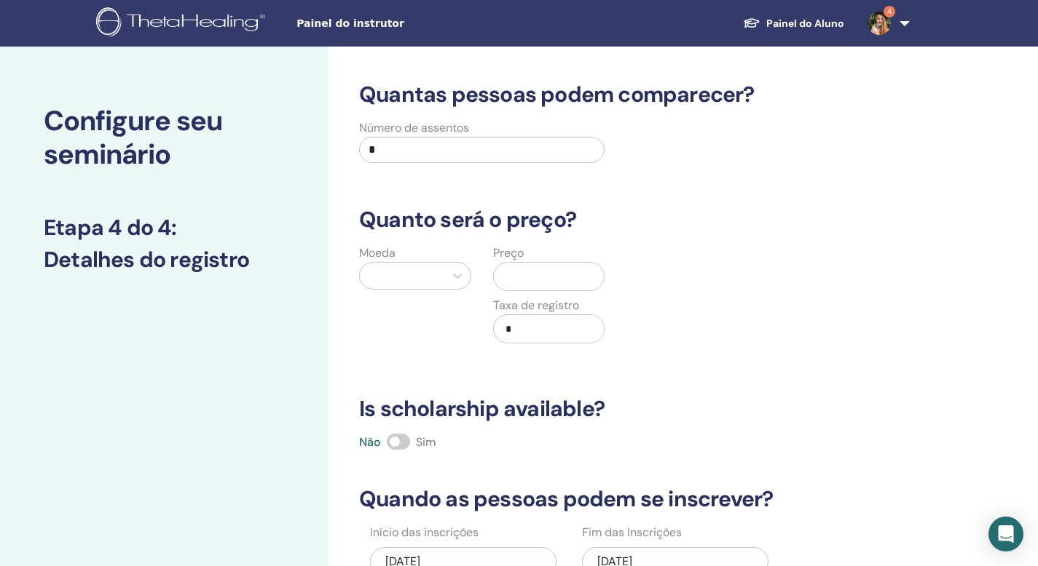
click at [435, 143] on input "*" at bounding box center [481, 150] width 245 height 26
type input "*"
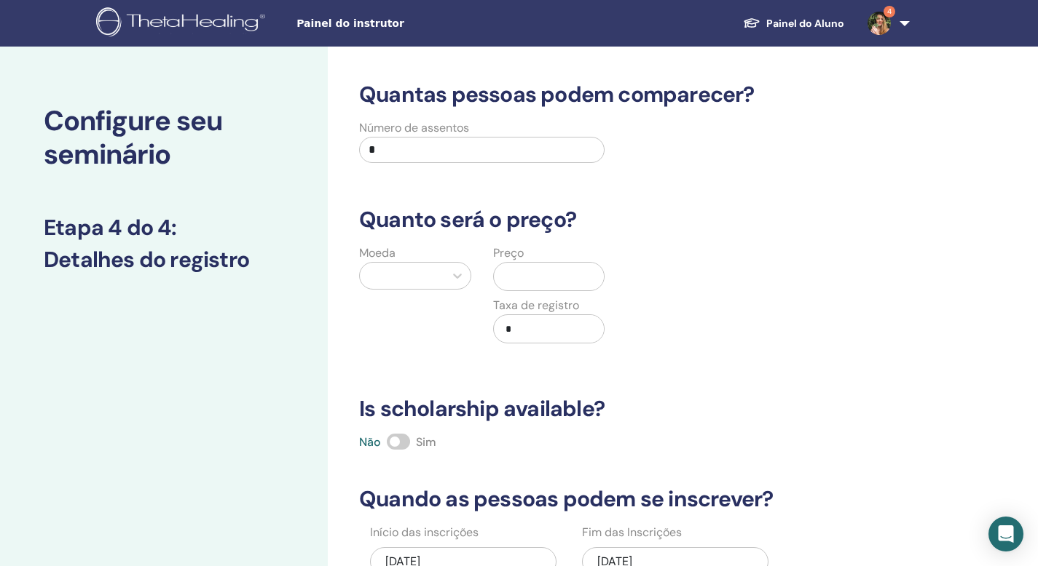
click at [387, 280] on div at bounding box center [402, 276] width 70 height 20
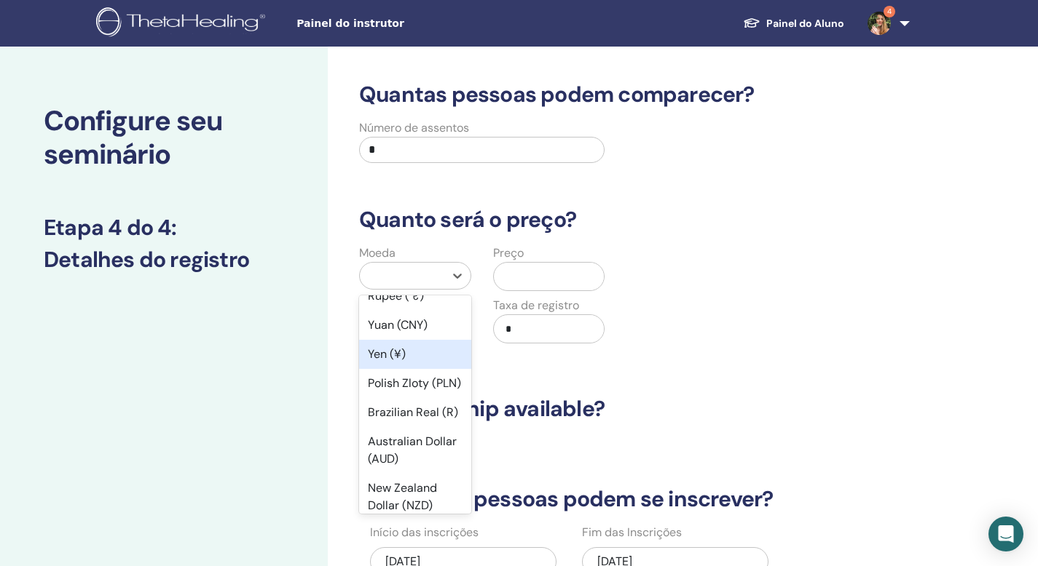
scroll to position [192, 0]
click at [379, 427] on div "Brazilian Real (R)" at bounding box center [415, 412] width 112 height 29
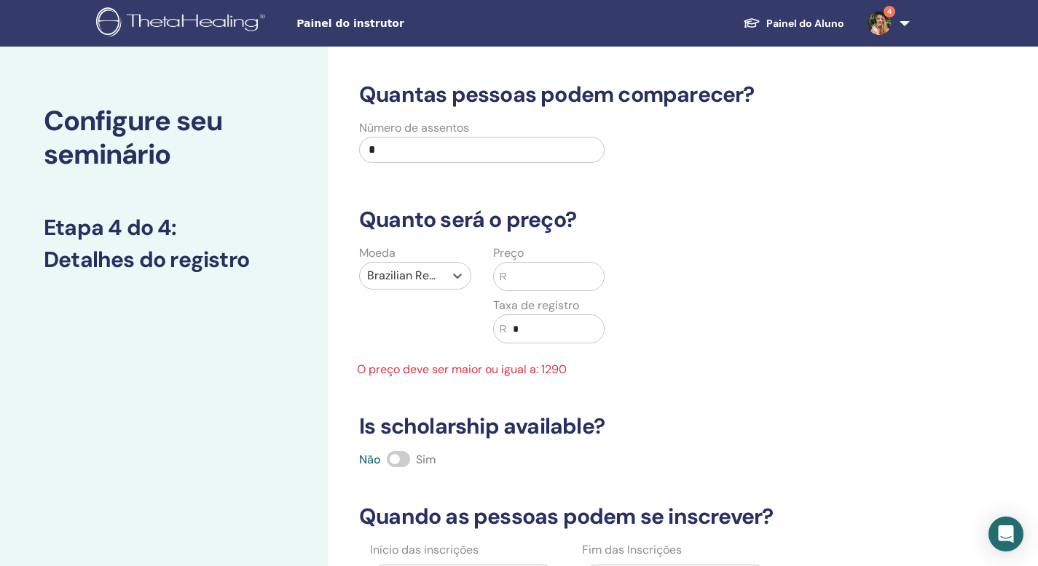
click at [556, 288] on input "text" at bounding box center [555, 277] width 97 height 28
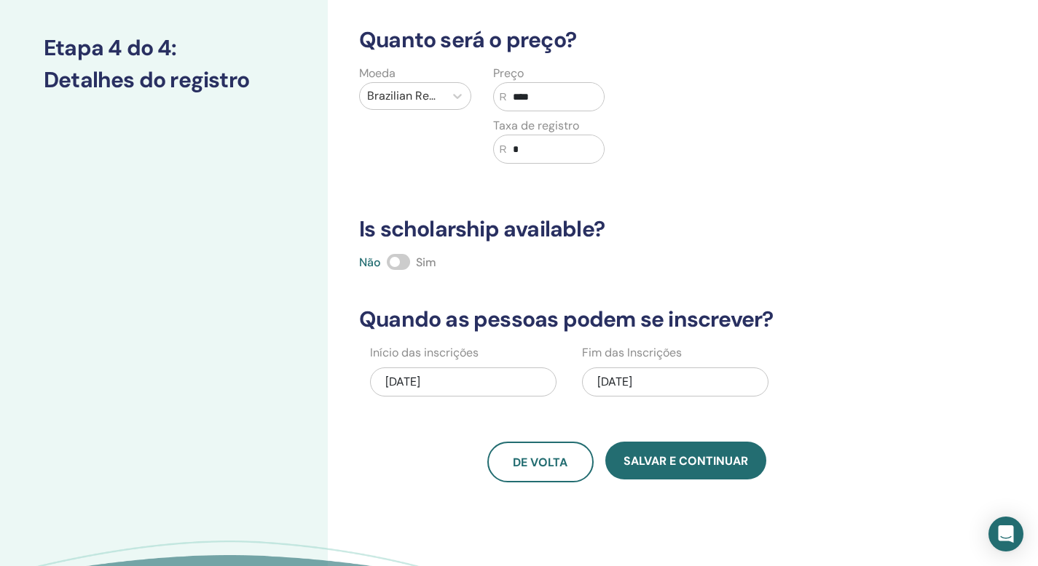
scroll to position [191, 0]
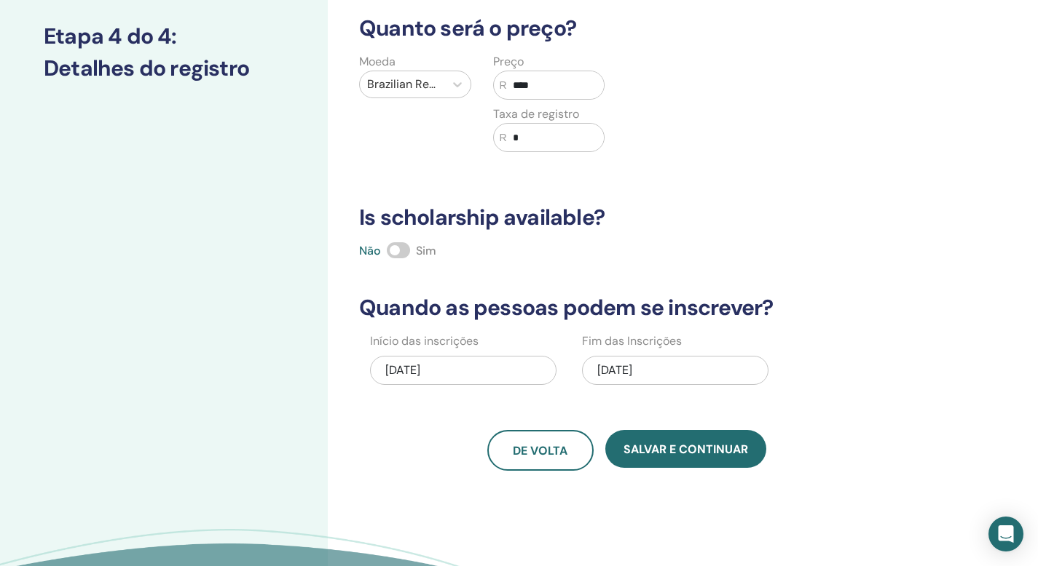
type input "****"
click at [653, 376] on div "08/20/2025" at bounding box center [675, 370] width 186 height 29
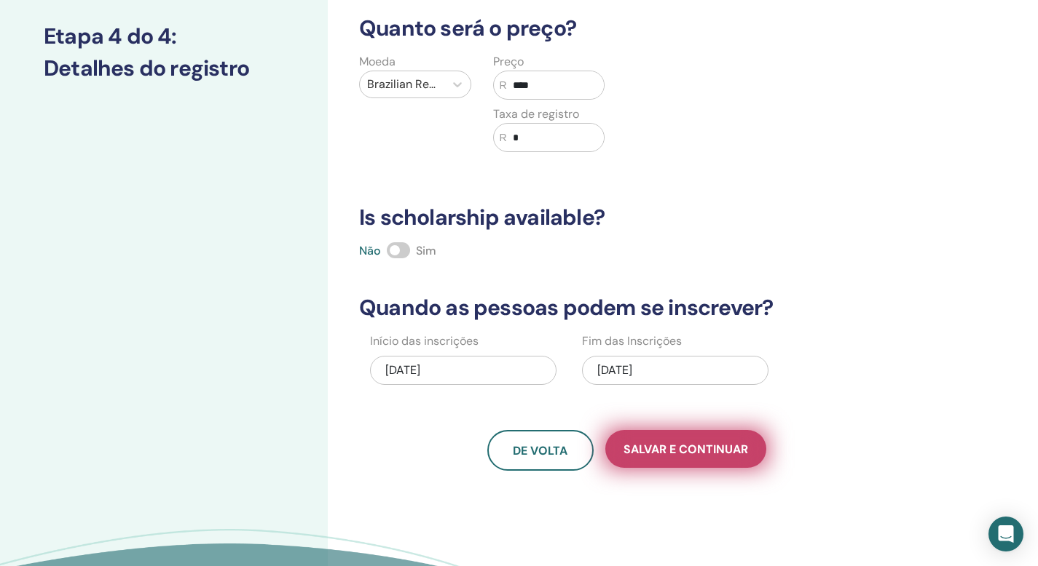
click at [649, 441] on button "Salvar e continuar" at bounding box center [685, 449] width 161 height 38
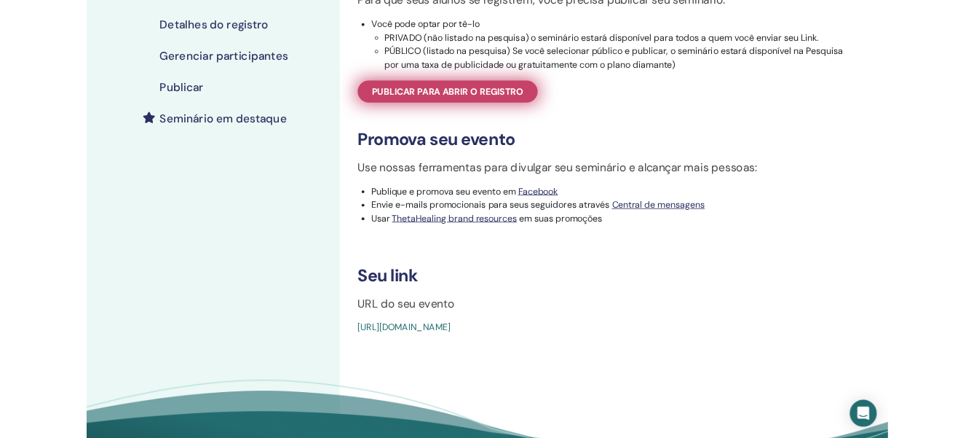
scroll to position [291, 0]
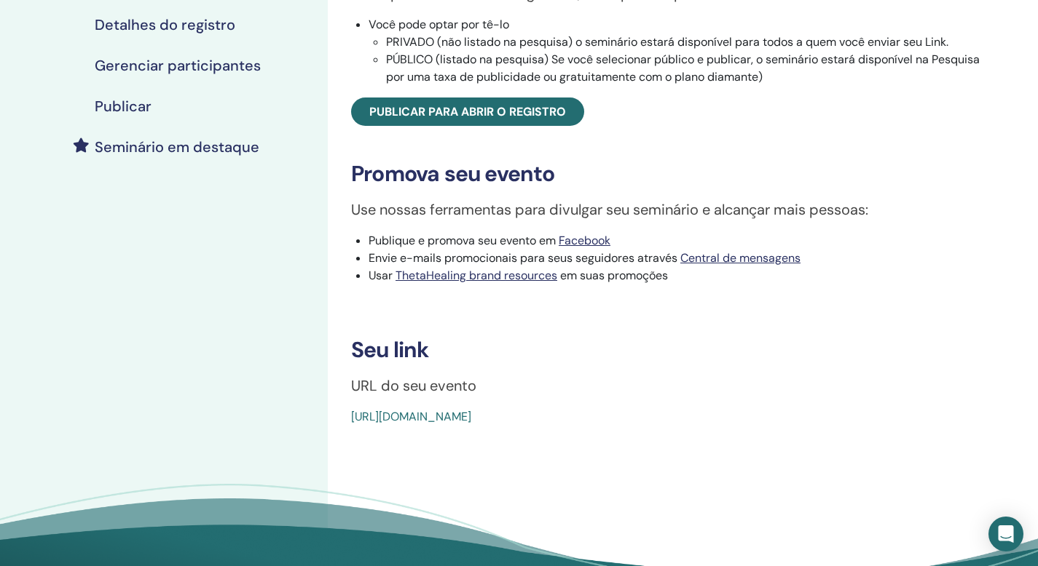
drag, startPoint x: 681, startPoint y: 434, endPoint x: 341, endPoint y: 438, distance: 340.1
click at [341, 426] on div "Basic DNA Tipo de evento Em pessoa Status do evento Não publicado Registros 0/4…" at bounding box center [673, 108] width 674 height 636
copy link "[URL][DOMAIN_NAME]"
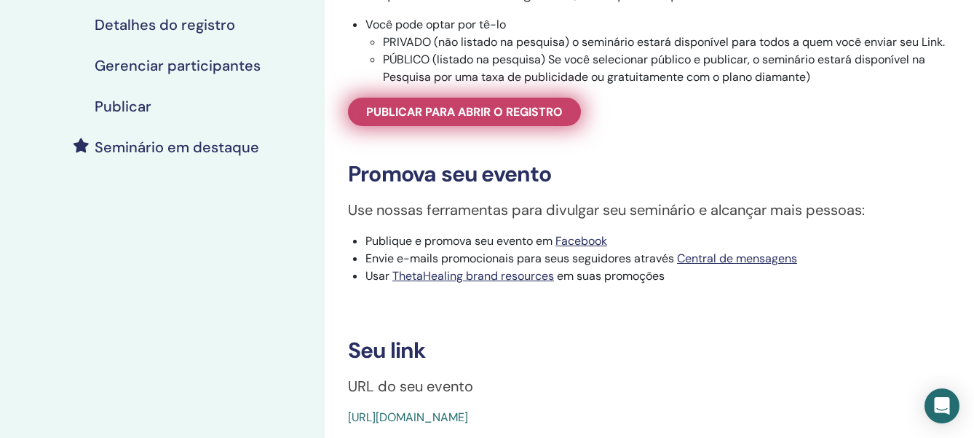
click at [482, 119] on span "Publicar para abrir o registro" at bounding box center [464, 111] width 197 height 15
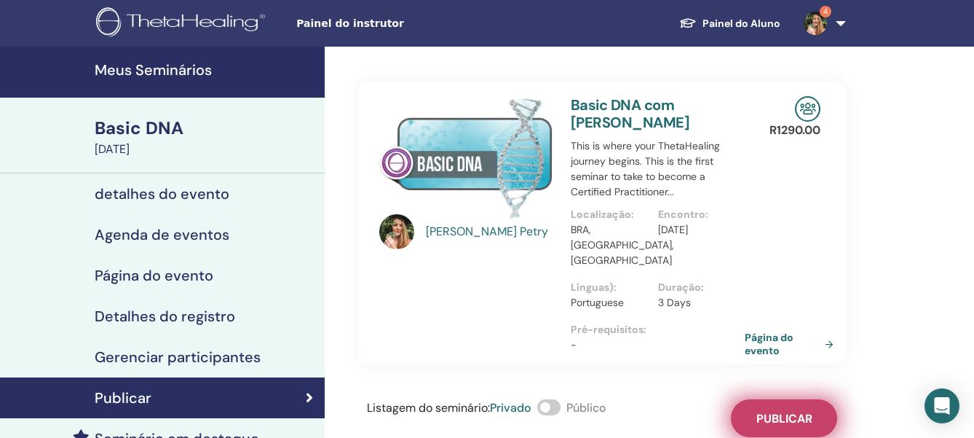
click at [821, 402] on button "Publicar" at bounding box center [784, 418] width 106 height 38
